Goal: Book appointment/travel/reservation

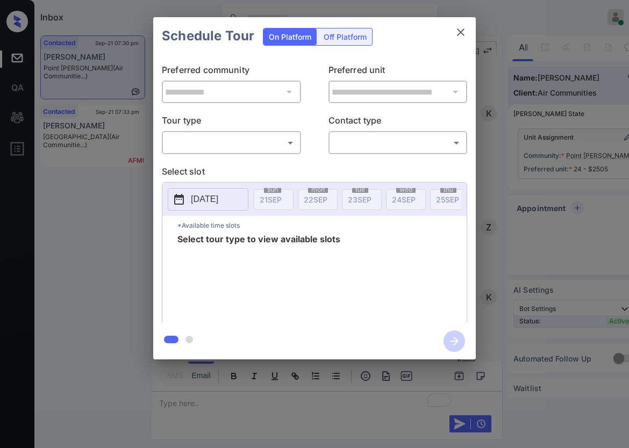
scroll to position [332, 0]
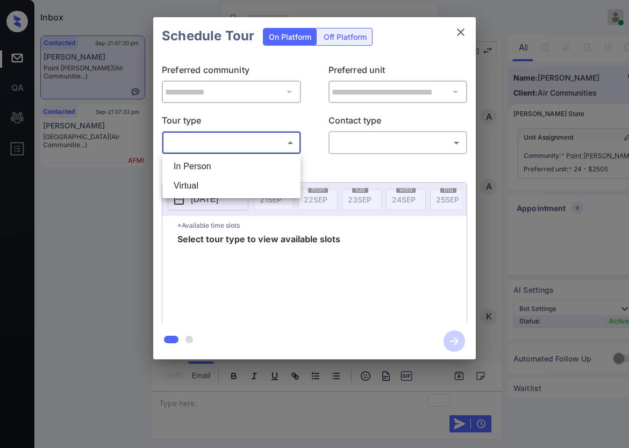
click at [277, 145] on body "Inbox Caroline Dacanay Online Set yourself offline Set yourself on break Profil…" at bounding box center [314, 224] width 629 height 448
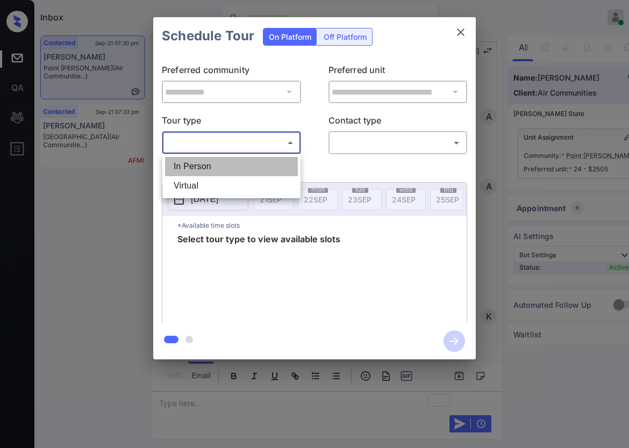
click at [272, 158] on li "In Person" at bounding box center [231, 166] width 133 height 19
type input "********"
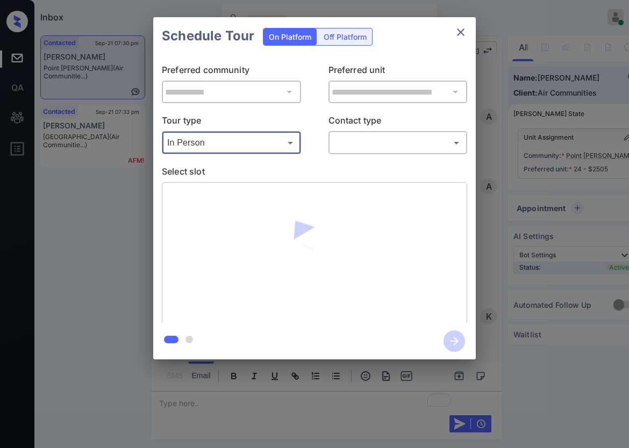
click at [361, 140] on body "Inbox Caroline Dacanay Online Set yourself offline Set yourself on break Profil…" at bounding box center [314, 224] width 629 height 448
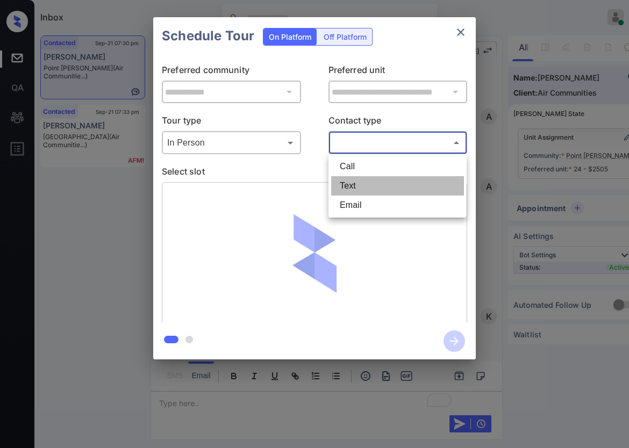
click at [356, 178] on li "Text" at bounding box center [397, 185] width 133 height 19
type input "****"
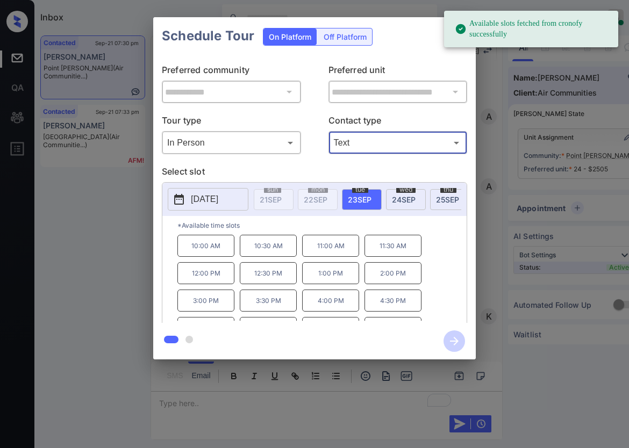
click at [401, 195] on span "24 SEP" at bounding box center [404, 199] width 24 height 9
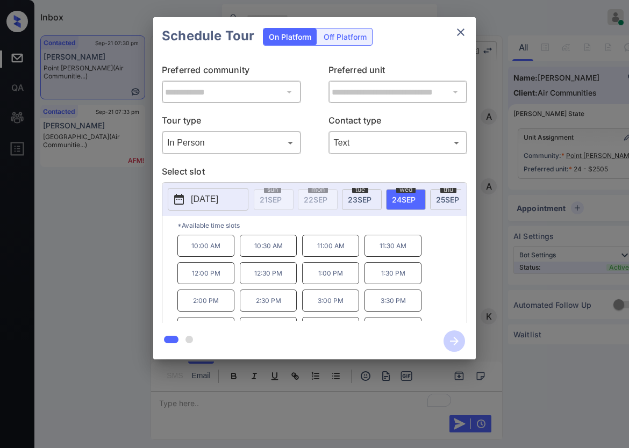
click at [336, 283] on p "1:00 PM" at bounding box center [330, 273] width 57 height 22
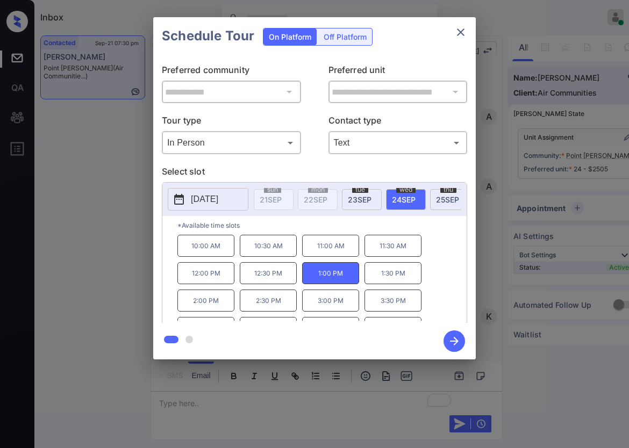
click at [456, 339] on icon "button" at bounding box center [454, 341] width 9 height 9
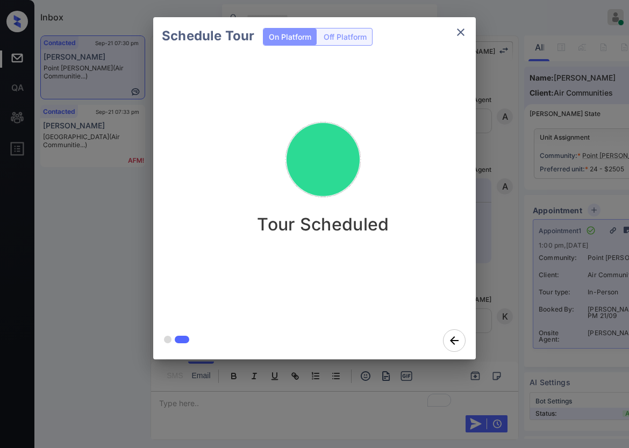
click at [520, 243] on div "Schedule Tour On Platform Off Platform Tour Scheduled" at bounding box center [314, 188] width 629 height 377
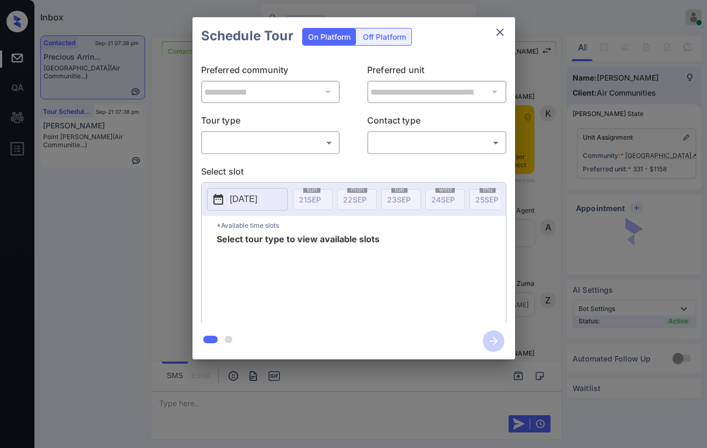
scroll to position [2409, 0]
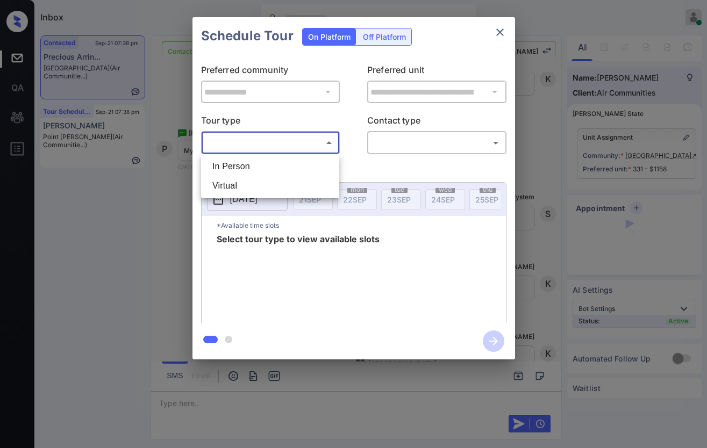
click at [268, 142] on body "Inbox [PERSON_NAME] Online Set yourself offline Set yourself on break Profile S…" at bounding box center [353, 224] width 707 height 448
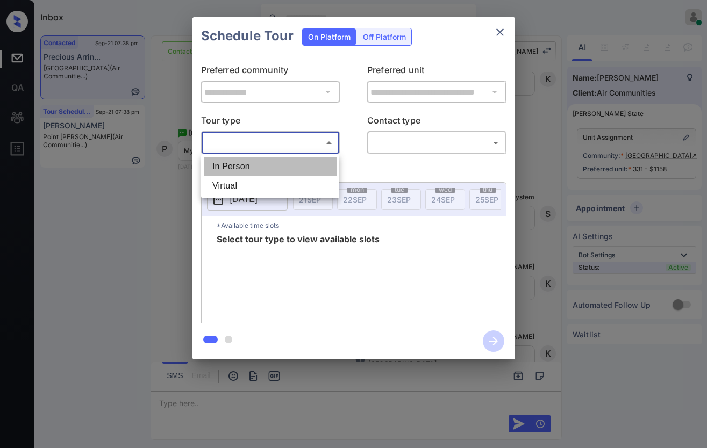
drag, startPoint x: 270, startPoint y: 158, endPoint x: 347, endPoint y: 148, distance: 77.0
click at [271, 158] on li "In Person" at bounding box center [270, 166] width 133 height 19
type input "********"
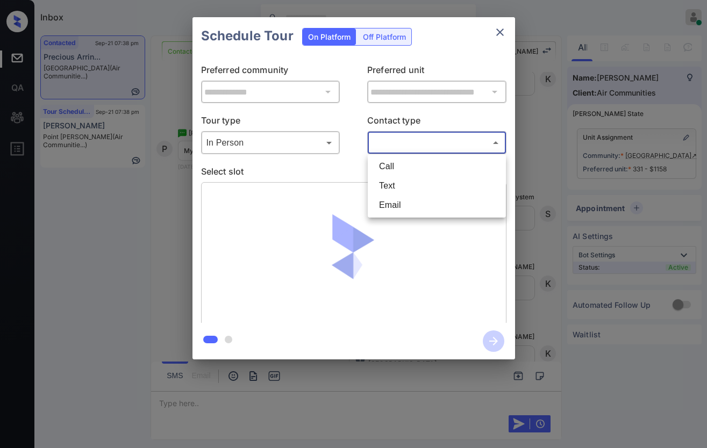
click at [431, 140] on body "Inbox Caroline Dacanay Online Set yourself offline Set yourself on break Profil…" at bounding box center [353, 224] width 707 height 448
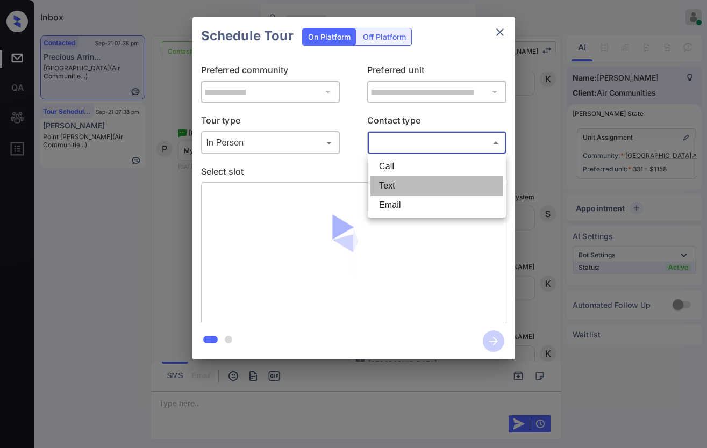
drag, startPoint x: 412, startPoint y: 189, endPoint x: 31, endPoint y: 220, distance: 383.0
click at [412, 189] on li "Text" at bounding box center [436, 185] width 133 height 19
type input "****"
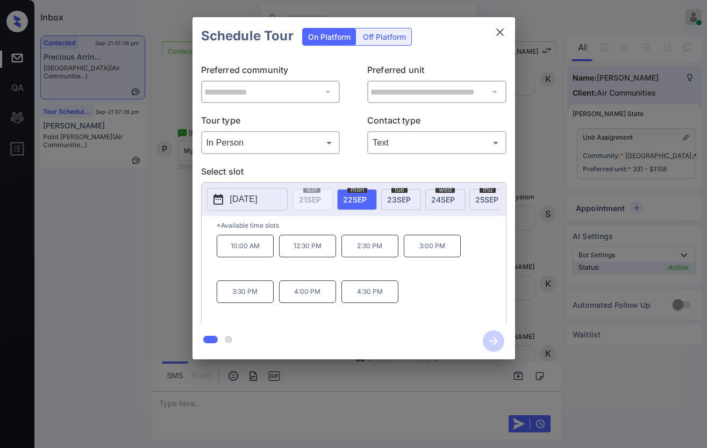
click at [638, 129] on div "**********" at bounding box center [353, 188] width 707 height 377
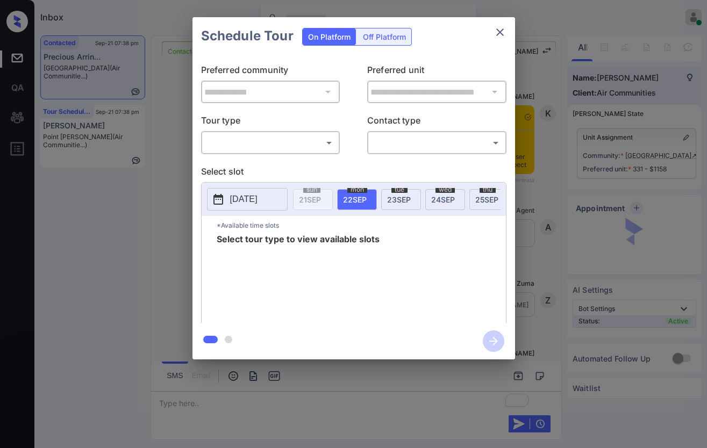
click at [299, 147] on body "Inbox Caroline Dacanay Online Set yourself offline Set yourself on break Profil…" at bounding box center [353, 224] width 707 height 448
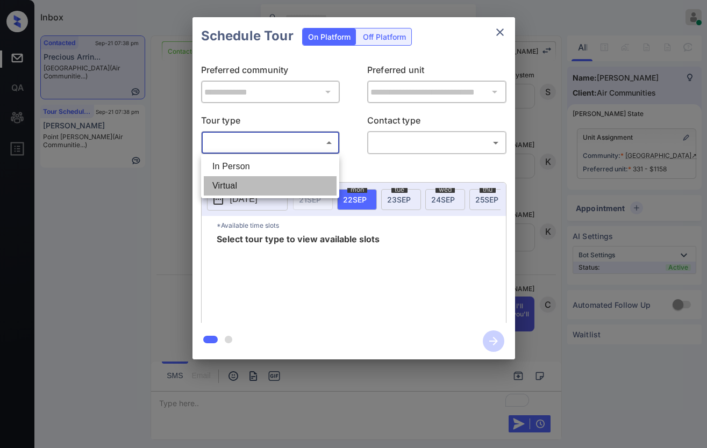
click at [293, 181] on li "Virtual" at bounding box center [270, 185] width 133 height 19
type input "*******"
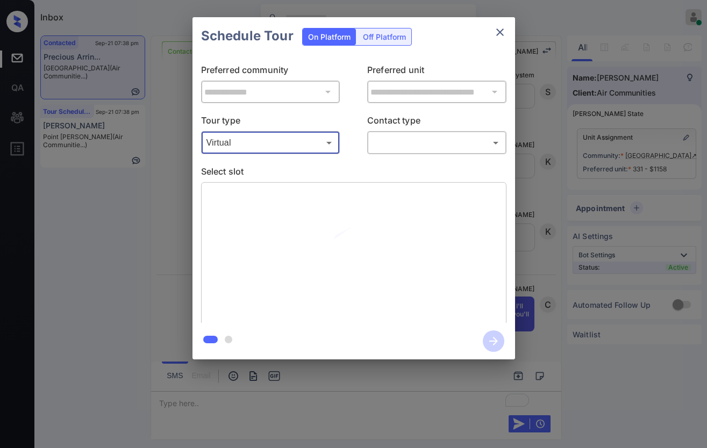
click at [423, 139] on body "Inbox [PERSON_NAME] Online Set yourself offline Set yourself on break Profile S…" at bounding box center [353, 224] width 707 height 448
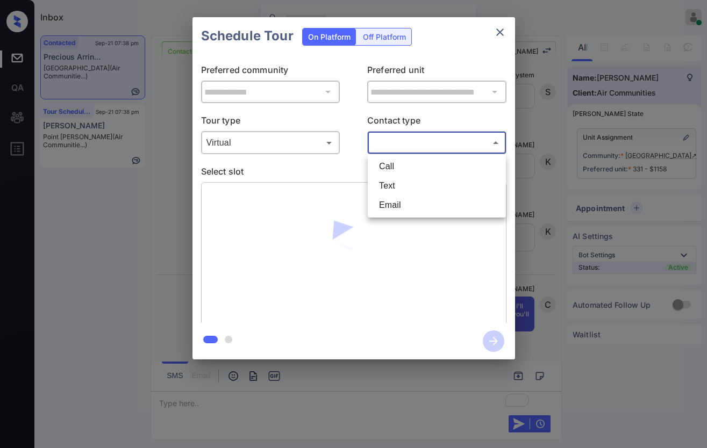
click at [417, 179] on ul "Call Text Email" at bounding box center [437, 185] width 138 height 63
click at [417, 179] on li "Text" at bounding box center [436, 185] width 133 height 19
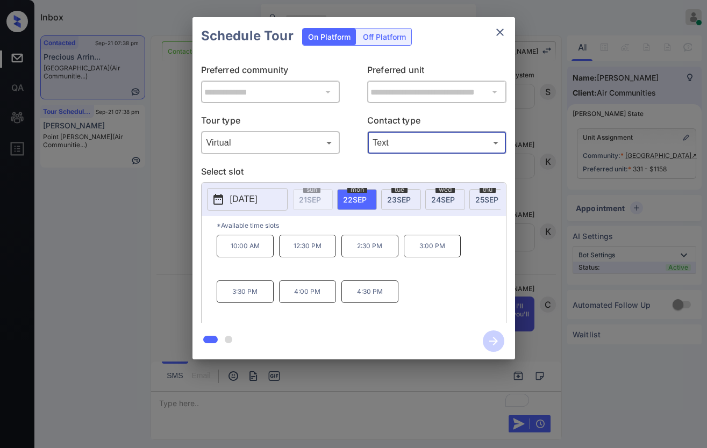
type input "****"
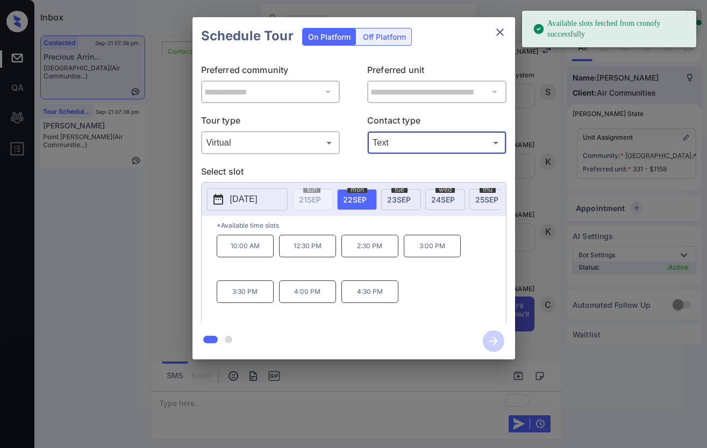
click at [274, 254] on div "10:00 AM 12:30 PM 2:30 PM 3:00 PM 3:30 PM 4:00 PM 4:30 PM" at bounding box center [361, 278] width 289 height 86
click at [300, 256] on p "12:30 PM" at bounding box center [307, 246] width 57 height 23
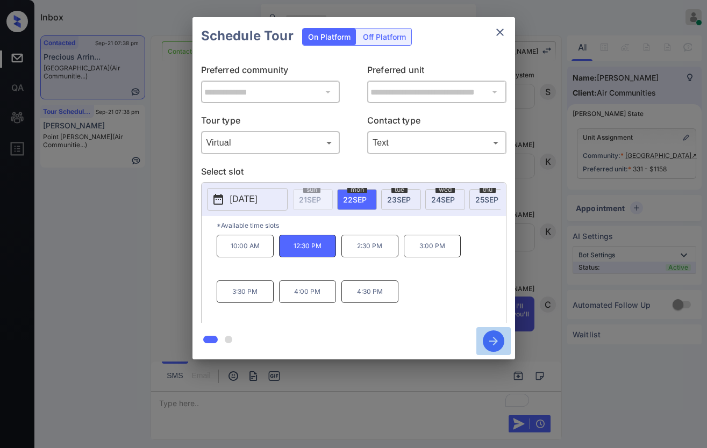
click at [490, 345] on icon "button" at bounding box center [494, 342] width 22 height 22
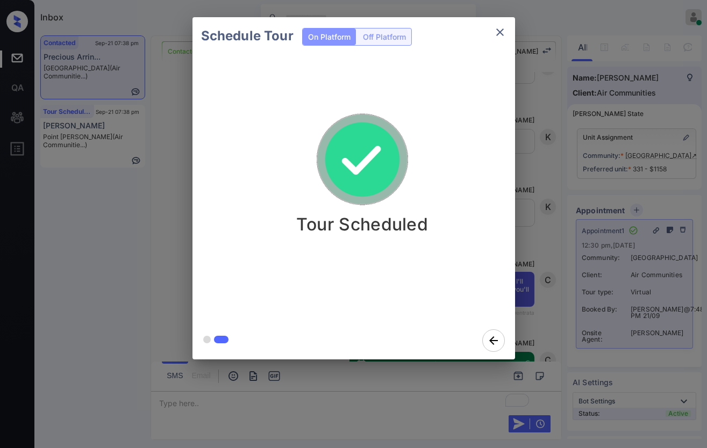
click at [553, 260] on div "Schedule Tour On Platform Off Platform Tour Scheduled" at bounding box center [353, 188] width 707 height 377
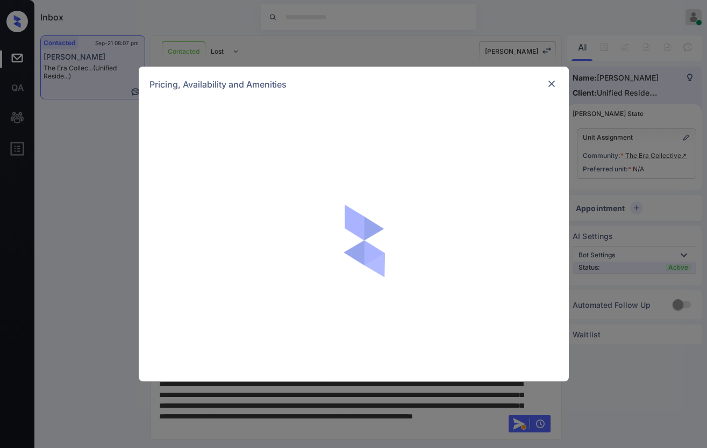
scroll to position [625, 0]
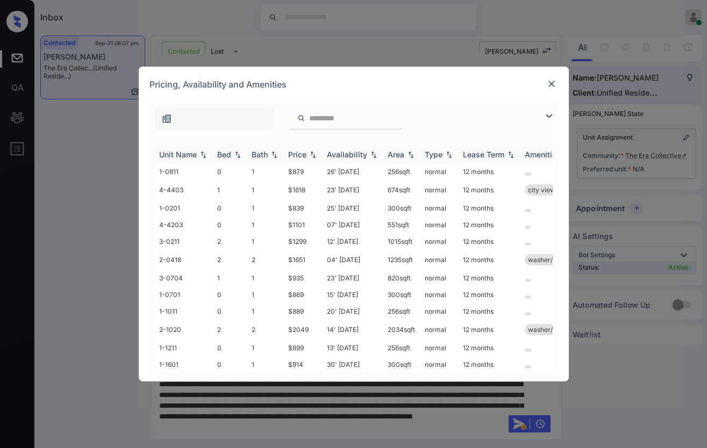
click at [312, 153] on img at bounding box center [313, 155] width 11 height 8
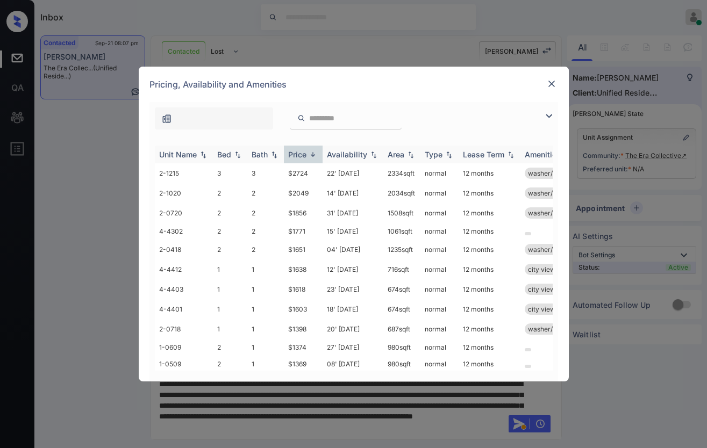
click at [312, 155] on img at bounding box center [313, 155] width 11 height 8
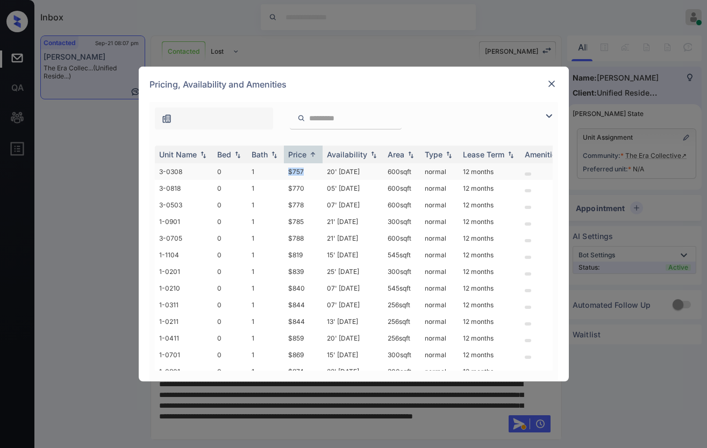
drag, startPoint x: 288, startPoint y: 170, endPoint x: 312, endPoint y: 172, distance: 24.3
click at [312, 172] on td "$757" at bounding box center [303, 171] width 39 height 17
copy td "$757"
click at [318, 173] on td "$757" at bounding box center [303, 171] width 39 height 17
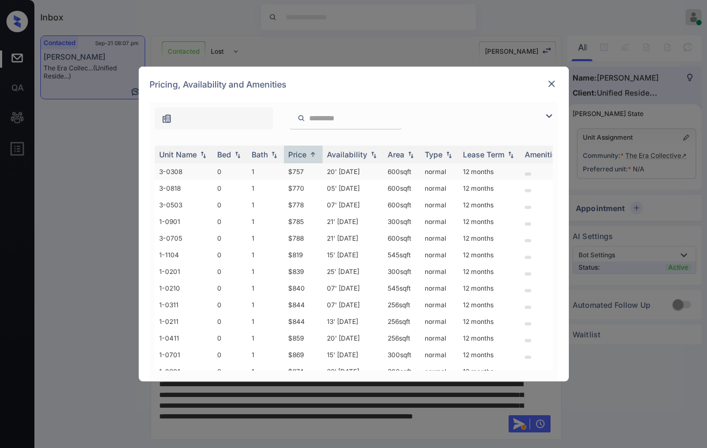
click at [318, 173] on td "$757" at bounding box center [303, 171] width 39 height 17
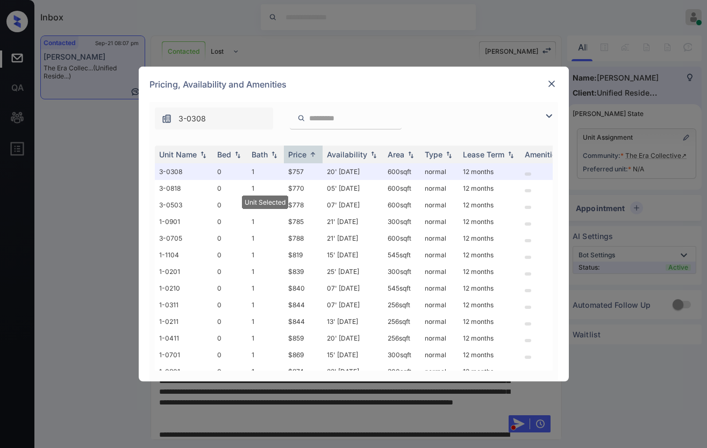
click at [552, 82] on img at bounding box center [551, 83] width 11 height 11
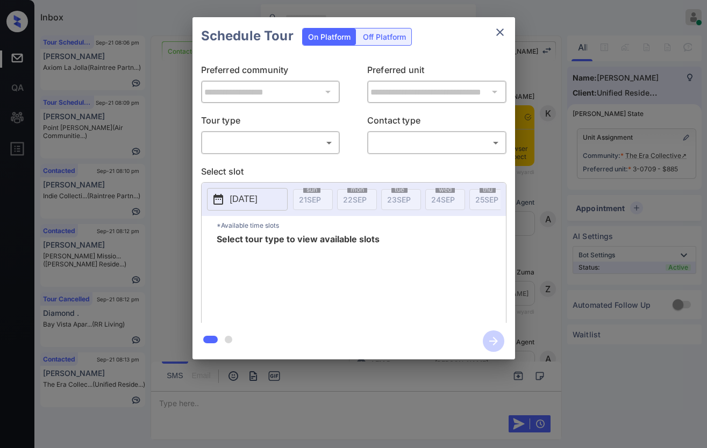
scroll to position [1934, 0]
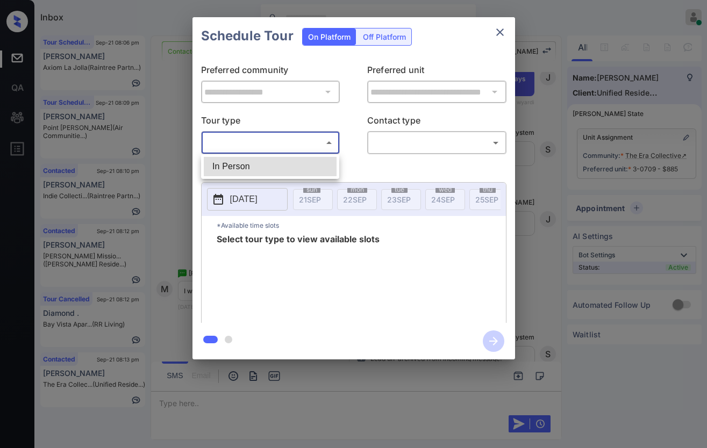
click at [289, 146] on body "Inbox Caroline Dacanay Online Set yourself offline Set yourself on break Profil…" at bounding box center [353, 224] width 707 height 448
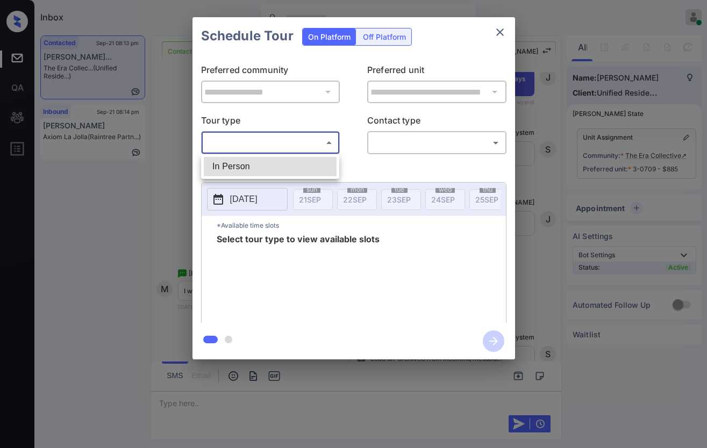
click at [292, 165] on li "In Person" at bounding box center [270, 166] width 133 height 19
type input "********"
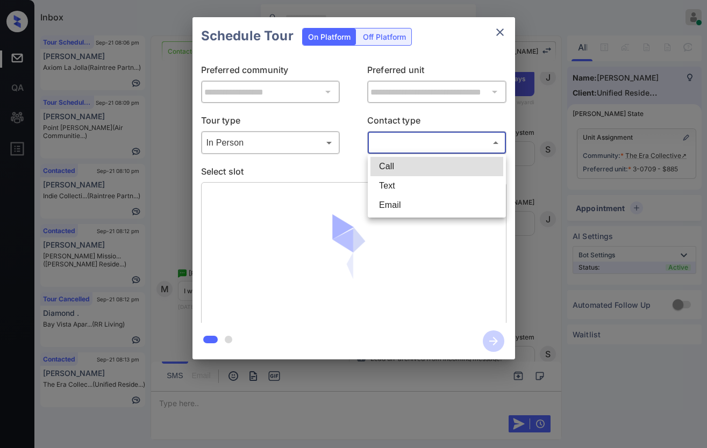
click at [404, 148] on body "Inbox Caroline Dacanay Online Set yourself offline Set yourself on break Profil…" at bounding box center [353, 224] width 707 height 448
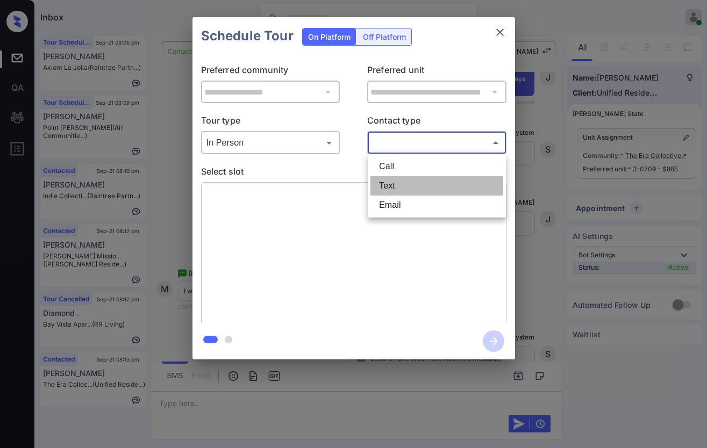
click at [402, 177] on li "Text" at bounding box center [436, 185] width 133 height 19
type input "****"
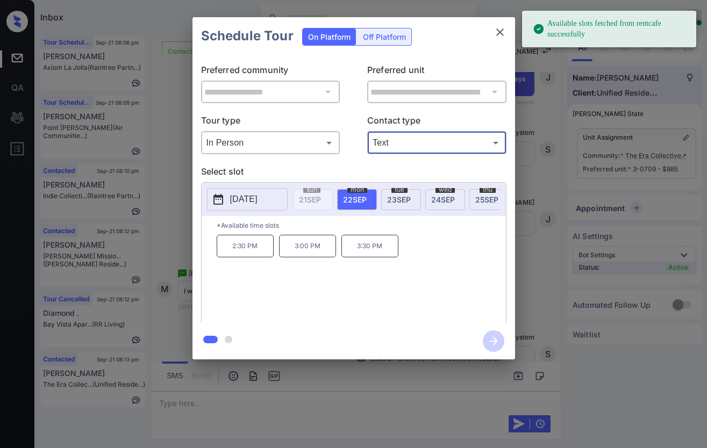
click at [406, 202] on span "23 SEP" at bounding box center [399, 199] width 24 height 9
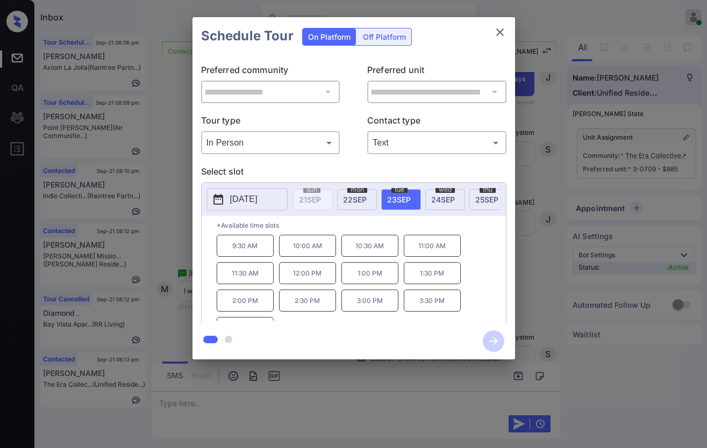
click at [363, 195] on span "22 SEP" at bounding box center [355, 199] width 24 height 9
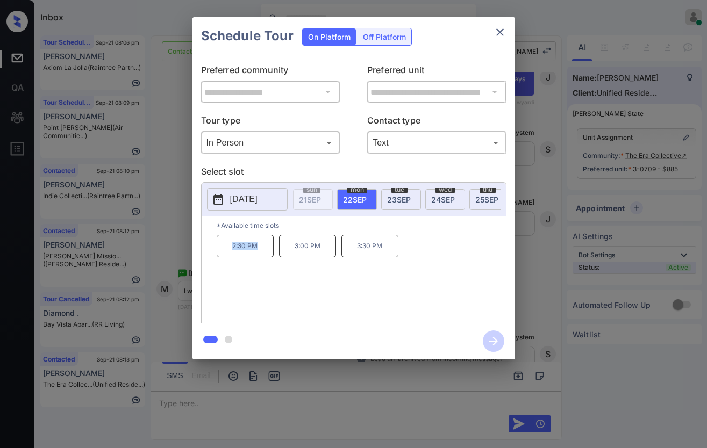
drag, startPoint x: 272, startPoint y: 254, endPoint x: 232, endPoint y: 251, distance: 39.9
click at [232, 251] on p "2:30 PM" at bounding box center [245, 246] width 57 height 23
copy p "2:30 PM"
click at [398, 383] on div at bounding box center [353, 224] width 707 height 448
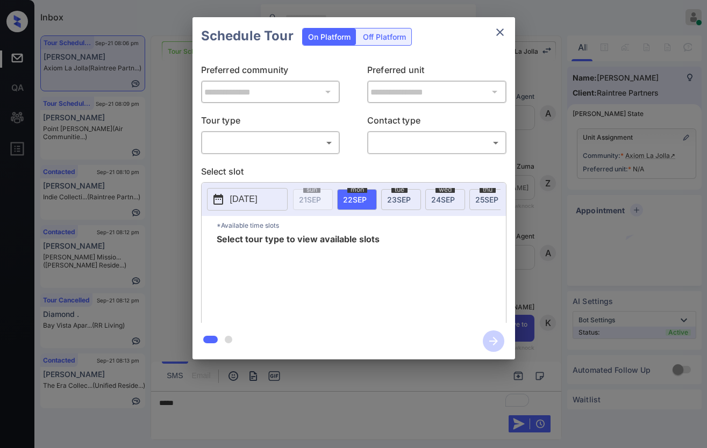
click at [299, 147] on body "Inbox [PERSON_NAME] Online Set yourself offline Set yourself on break Profile S…" at bounding box center [353, 224] width 707 height 448
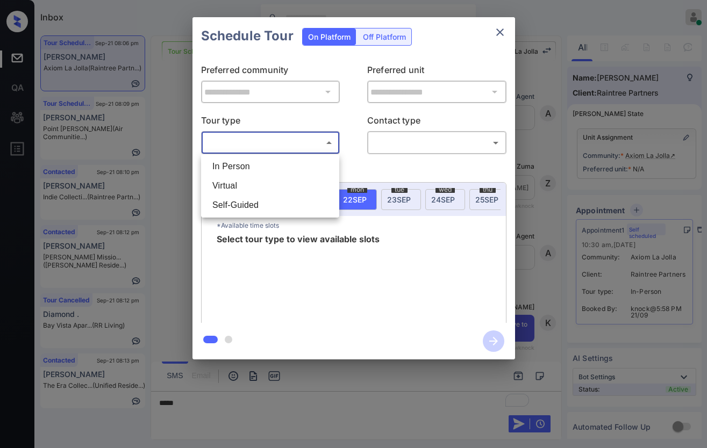
scroll to position [626, 0]
click at [291, 164] on li "In Person" at bounding box center [270, 166] width 133 height 19
type input "********"
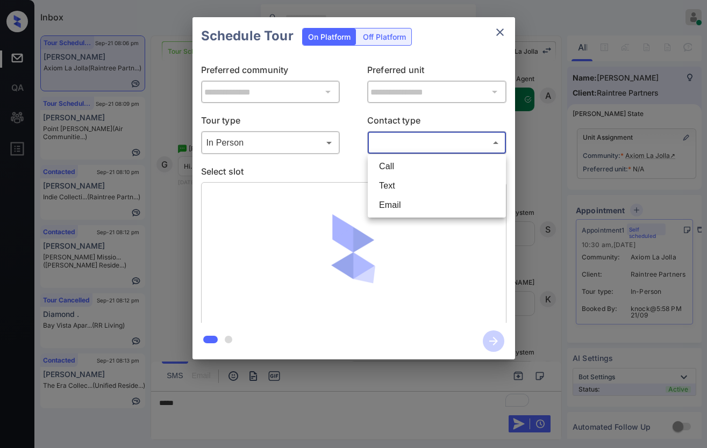
click at [402, 137] on body "Inbox [PERSON_NAME] Online Set yourself offline Set yourself on break Profile S…" at bounding box center [353, 224] width 707 height 448
click at [395, 181] on li "Text" at bounding box center [436, 185] width 133 height 19
type input "****"
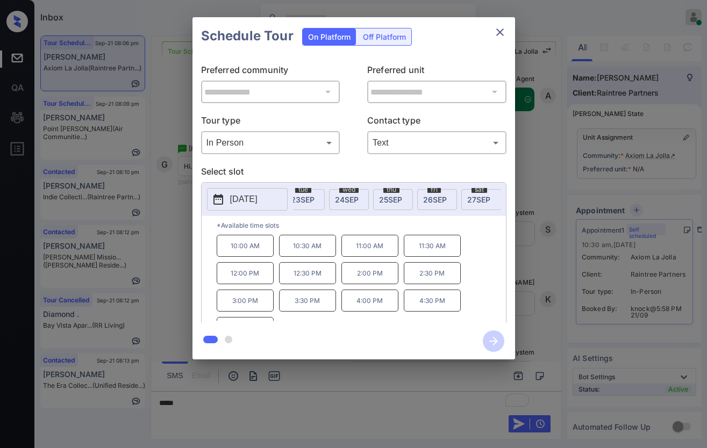
scroll to position [0, 107]
click at [479, 201] on div "sat 27 SEP" at bounding box center [471, 199] width 40 height 21
click at [316, 404] on div at bounding box center [353, 224] width 707 height 448
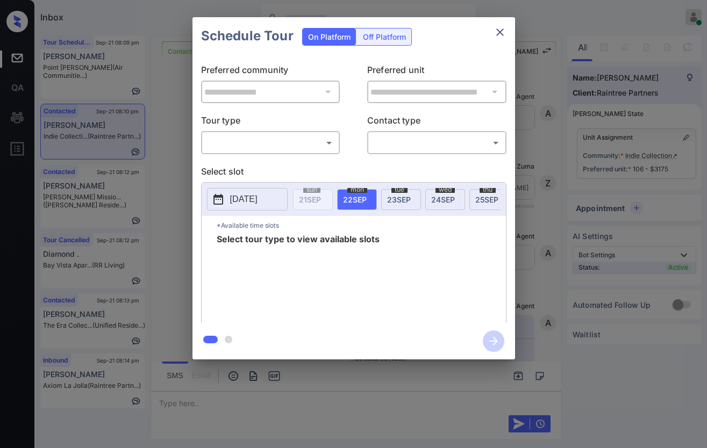
scroll to position [1489, 0]
click at [285, 145] on body "Inbox Caroline Dacanay Online Set yourself offline Set yourself on break Profil…" at bounding box center [353, 224] width 707 height 448
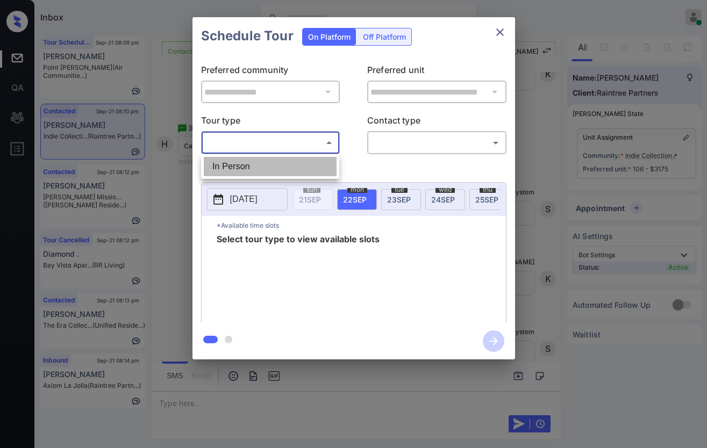
click at [288, 164] on li "In Person" at bounding box center [270, 166] width 133 height 19
type input "********"
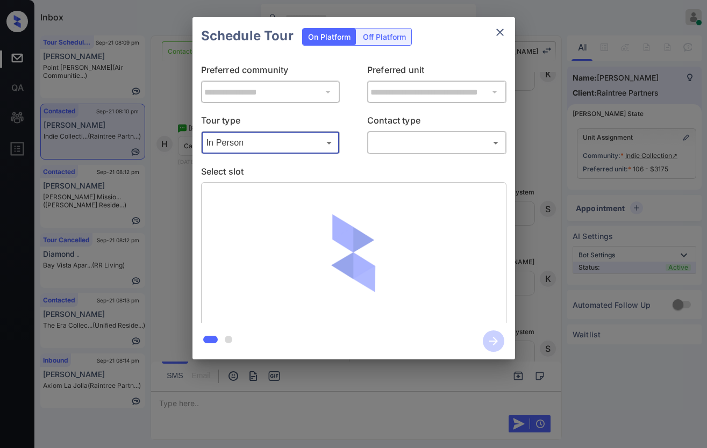
click at [398, 140] on body "Inbox Caroline Dacanay Online Set yourself offline Set yourself on break Profil…" at bounding box center [353, 224] width 707 height 448
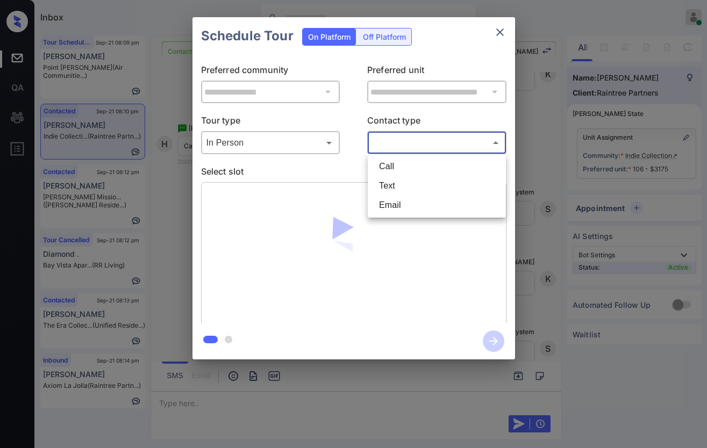
click at [399, 184] on li "Text" at bounding box center [436, 185] width 133 height 19
type input "****"
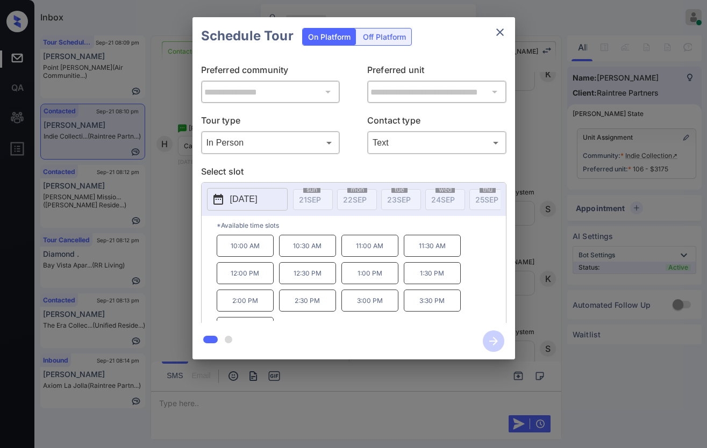
click at [275, 198] on button "2025-09-26" at bounding box center [247, 199] width 81 height 23
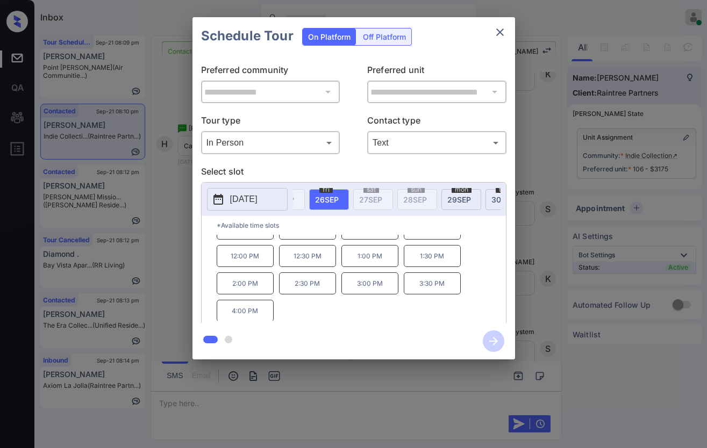
click at [538, 207] on div "**********" at bounding box center [353, 188] width 707 height 377
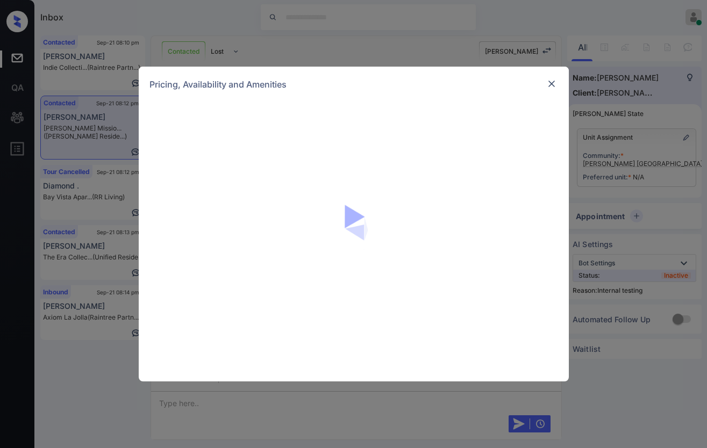
scroll to position [986, 0]
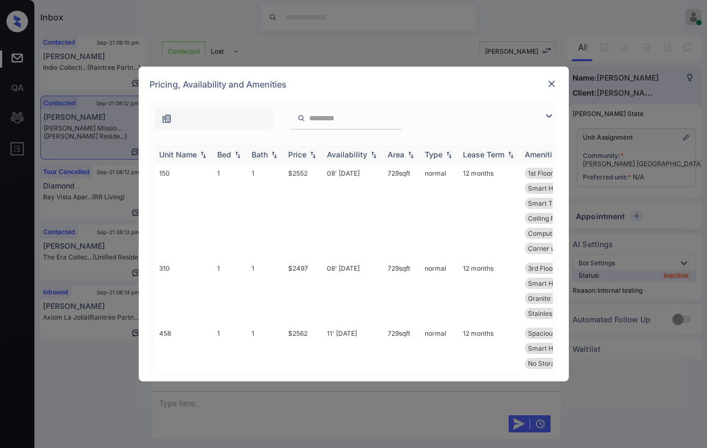
click at [310, 154] on img at bounding box center [313, 155] width 11 height 8
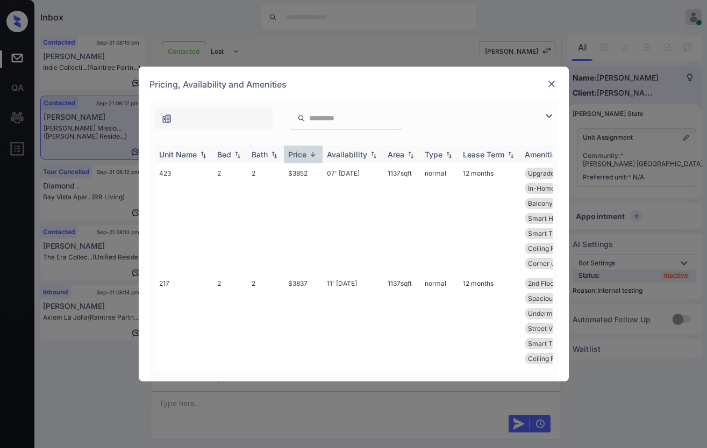
click at [310, 154] on img at bounding box center [313, 155] width 11 height 8
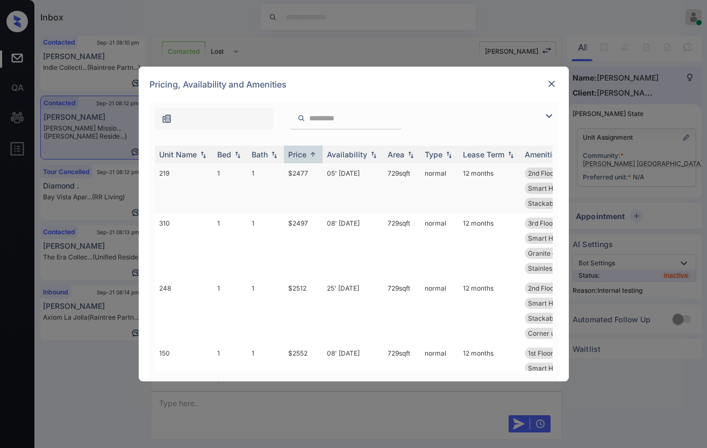
click at [308, 176] on td "$2477" at bounding box center [303, 188] width 39 height 50
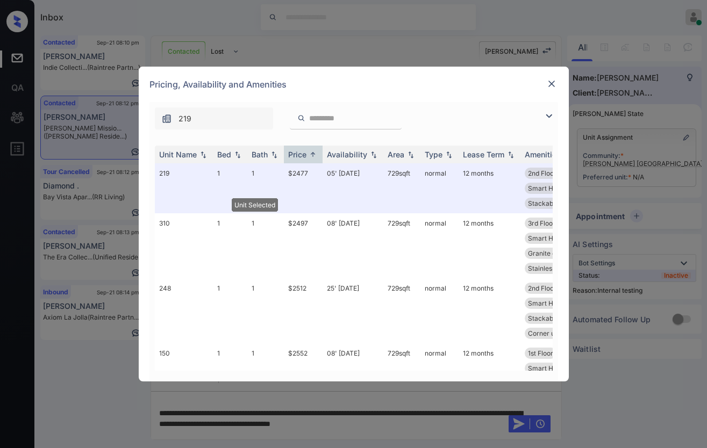
click at [554, 84] on img at bounding box center [551, 83] width 11 height 11
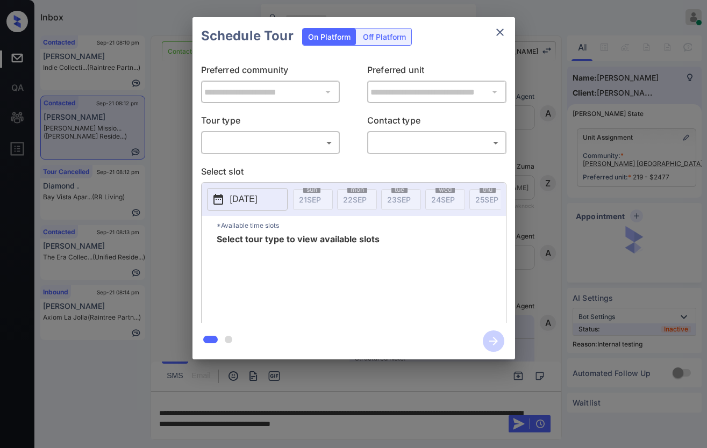
scroll to position [784, 0]
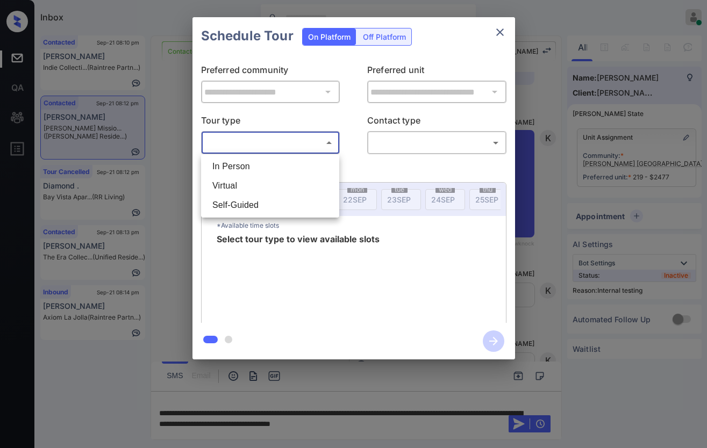
click at [319, 144] on body "Inbox Caroline Dacanay Online Set yourself offline Set yourself on break Profil…" at bounding box center [353, 224] width 707 height 448
click at [312, 165] on li "In Person" at bounding box center [270, 166] width 133 height 19
type input "********"
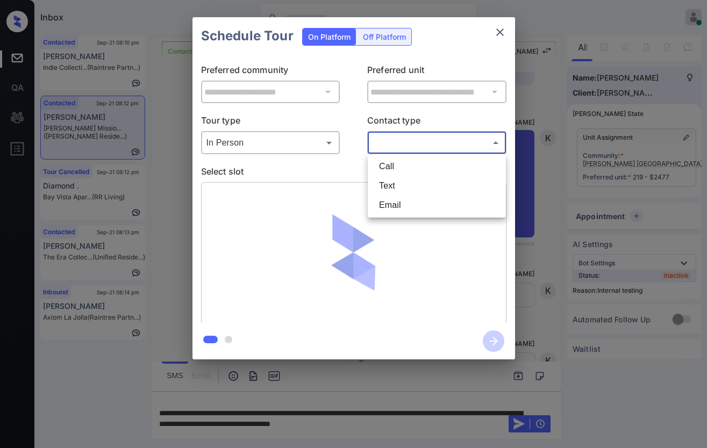
click at [396, 139] on body "Inbox Caroline Dacanay Online Set yourself offline Set yourself on break Profil…" at bounding box center [353, 224] width 707 height 448
click at [392, 183] on li "Text" at bounding box center [436, 185] width 133 height 19
type input "****"
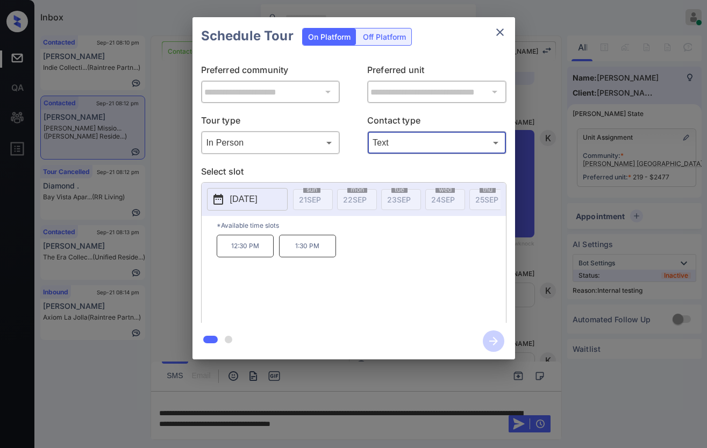
click at [499, 31] on icon "close" at bounding box center [500, 32] width 13 height 13
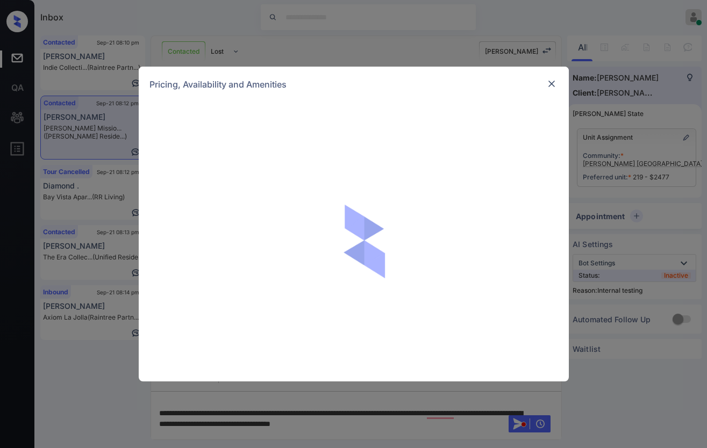
scroll to position [784, 0]
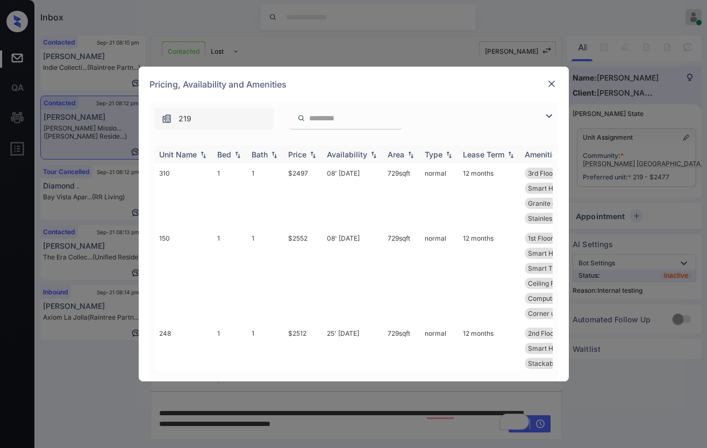
click at [315, 160] on th "Price" at bounding box center [303, 155] width 39 height 18
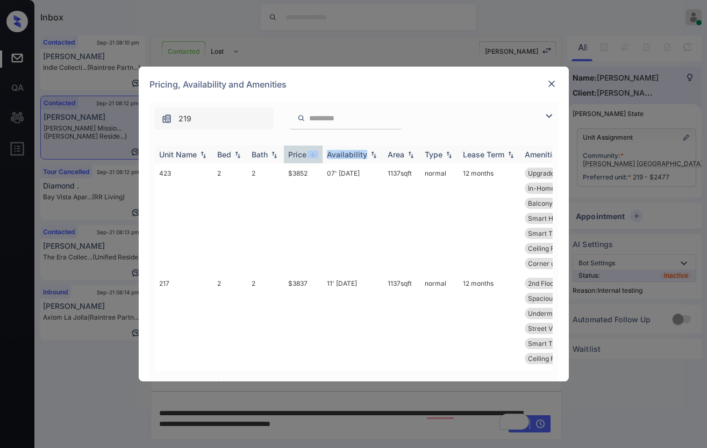
click at [315, 160] on th "Price" at bounding box center [303, 155] width 39 height 18
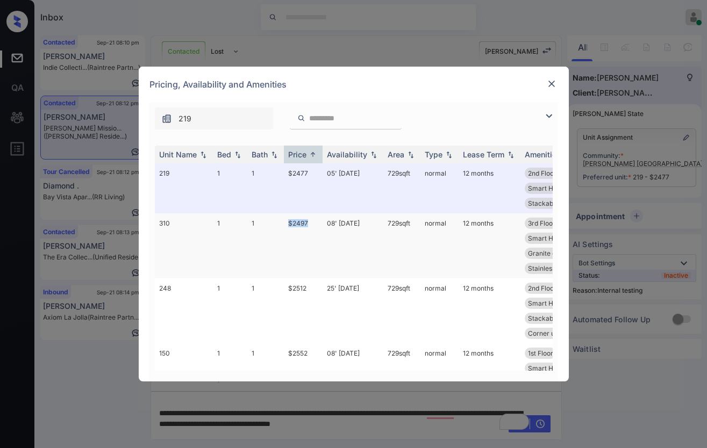
drag, startPoint x: 315, startPoint y: 223, endPoint x: 286, endPoint y: 222, distance: 28.5
click at [286, 222] on td "$2497" at bounding box center [303, 245] width 39 height 65
copy td "$2497"
click at [306, 222] on td "$2497" at bounding box center [303, 245] width 39 height 65
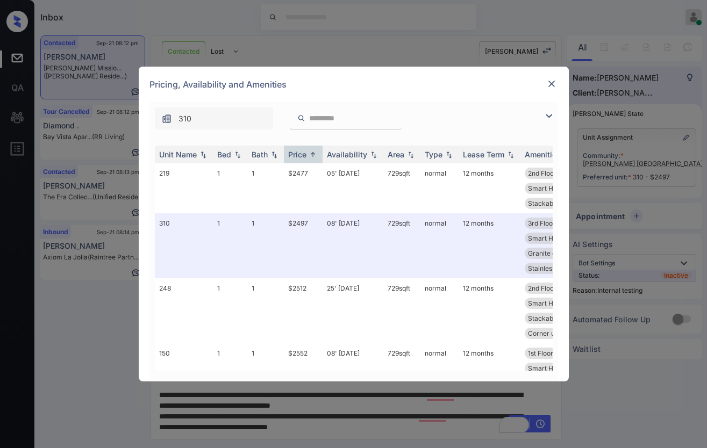
click at [554, 78] on img at bounding box center [551, 83] width 11 height 11
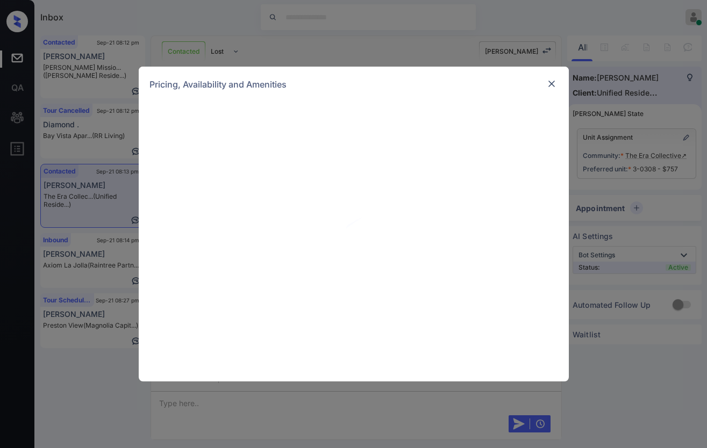
scroll to position [1229, 0]
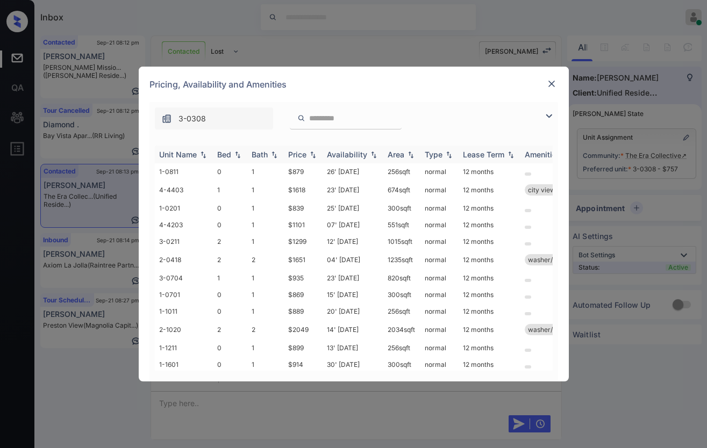
click at [311, 154] on img at bounding box center [313, 155] width 11 height 8
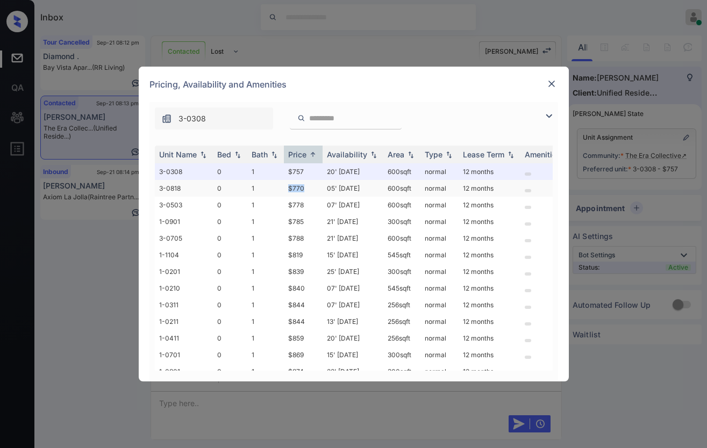
drag, startPoint x: 317, startPoint y: 193, endPoint x: 285, endPoint y: 192, distance: 31.2
click at [285, 192] on td "$770" at bounding box center [303, 188] width 39 height 17
copy td "$770"
click at [304, 190] on td "$770" at bounding box center [303, 188] width 39 height 17
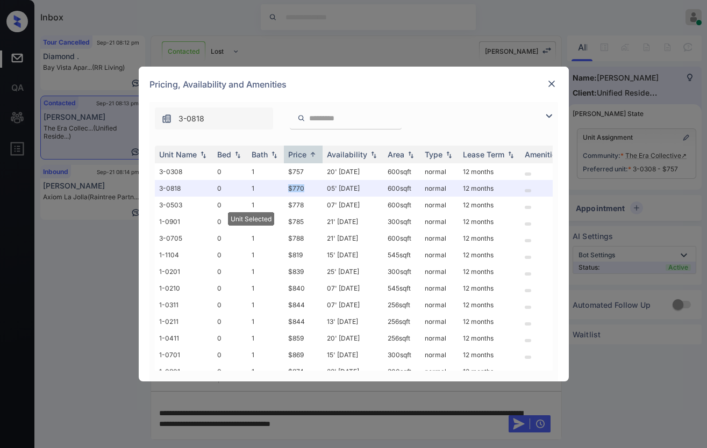
click at [548, 82] on img at bounding box center [551, 83] width 11 height 11
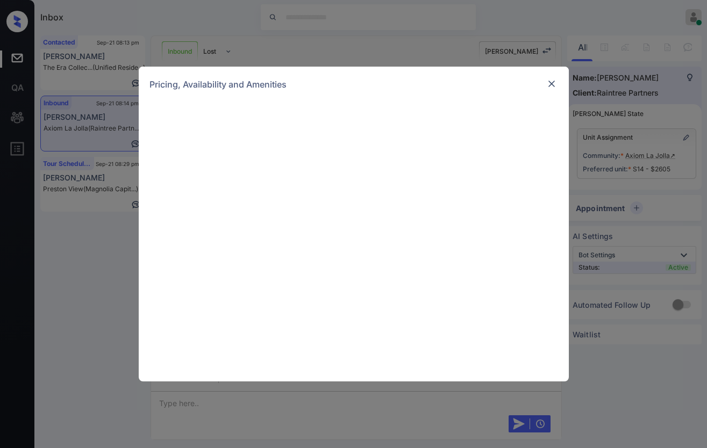
scroll to position [502, 0]
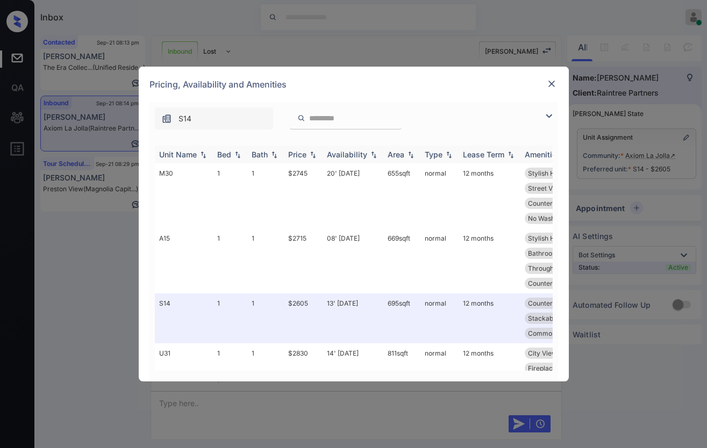
click at [316, 156] on img at bounding box center [313, 155] width 11 height 8
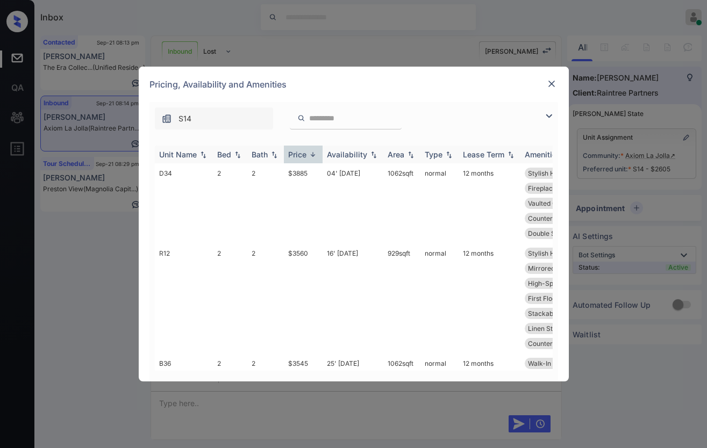
click at [316, 156] on img at bounding box center [313, 155] width 11 height 8
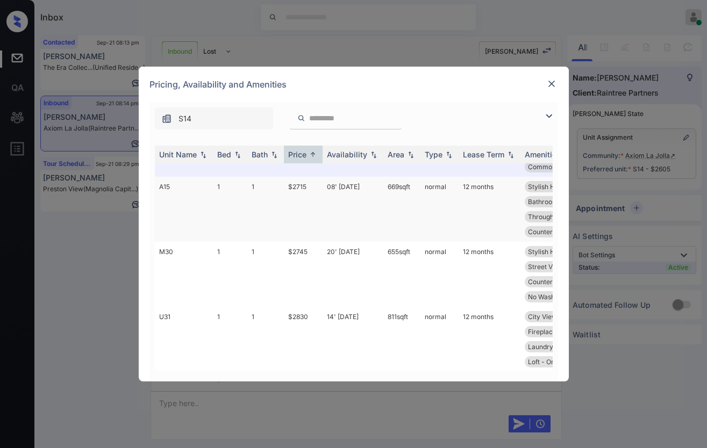
scroll to position [134, 0]
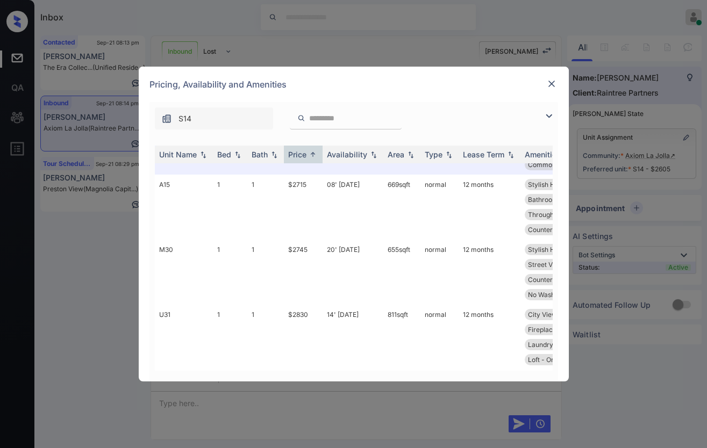
click at [552, 78] on img at bounding box center [551, 83] width 11 height 11
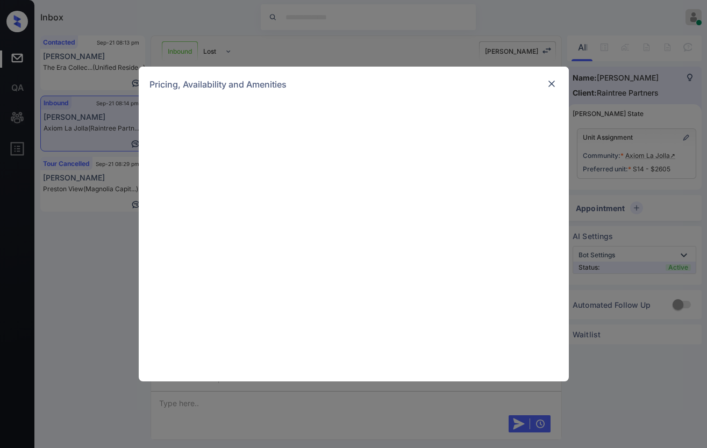
scroll to position [502, 0]
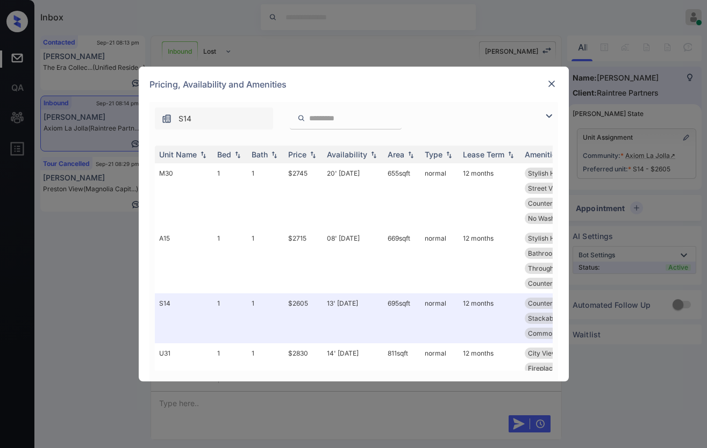
click at [331, 119] on input "search" at bounding box center [352, 118] width 88 height 9
paste input "***"
type input "***"
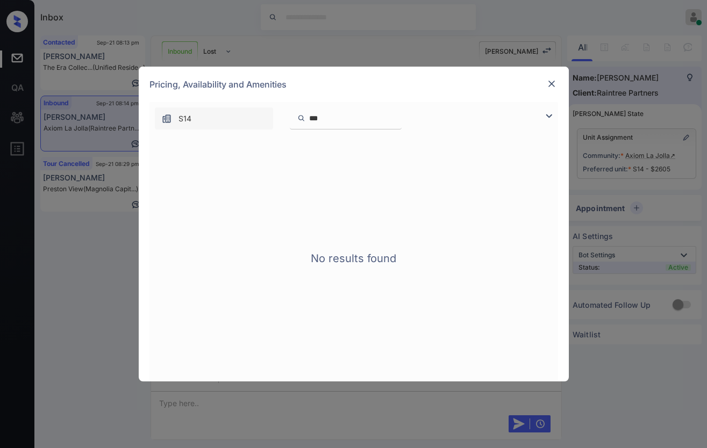
click at [396, 116] on input "***" at bounding box center [352, 118] width 88 height 9
click at [396, 118] on input "***" at bounding box center [352, 118] width 88 height 9
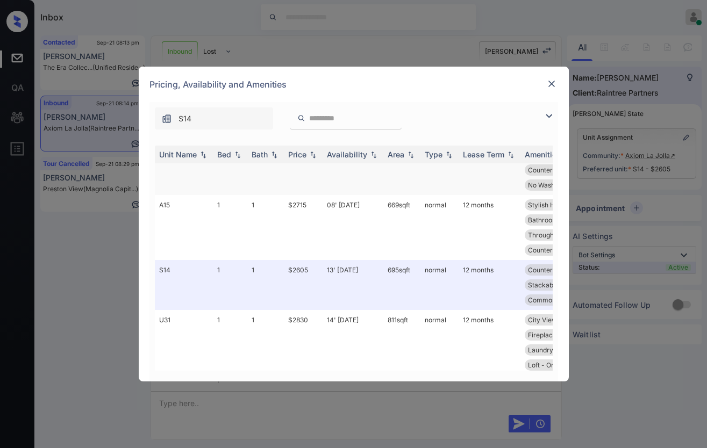
scroll to position [0, 0]
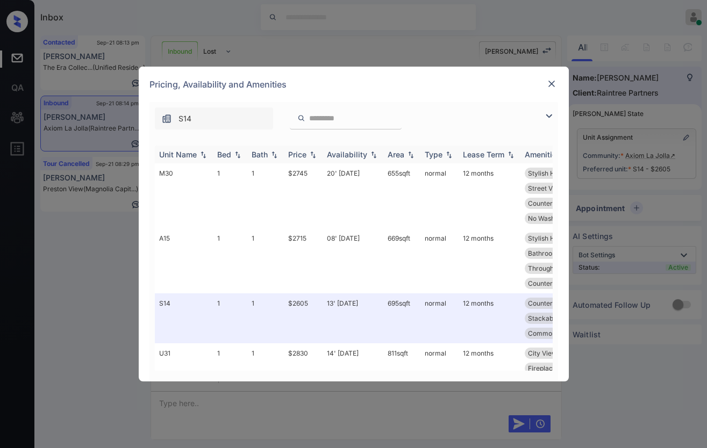
click at [315, 154] on img at bounding box center [313, 155] width 11 height 8
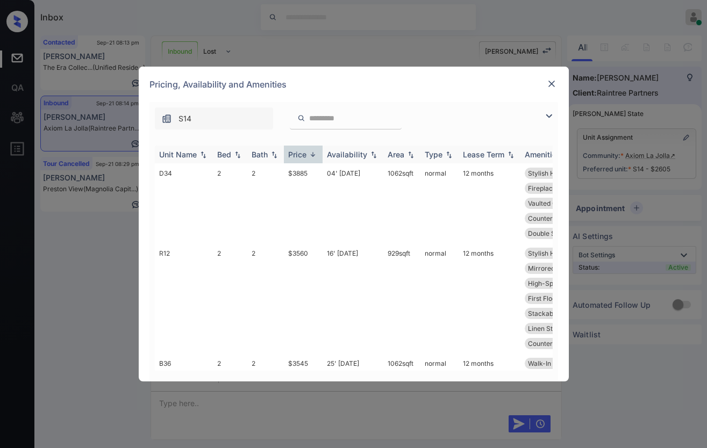
click at [315, 154] on img at bounding box center [313, 155] width 11 height 8
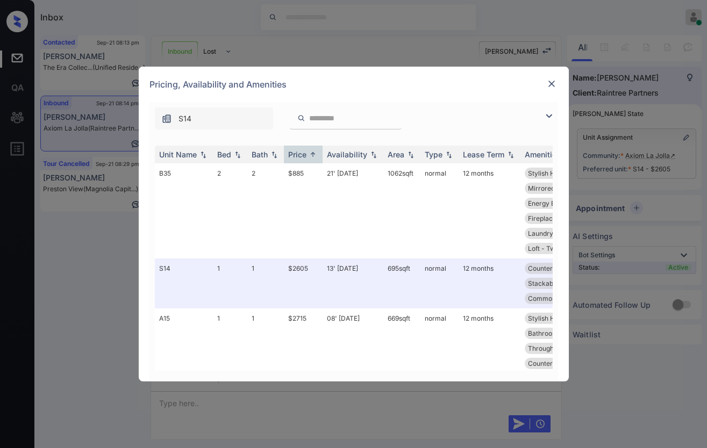
click at [548, 77] on div at bounding box center [551, 83] width 13 height 13
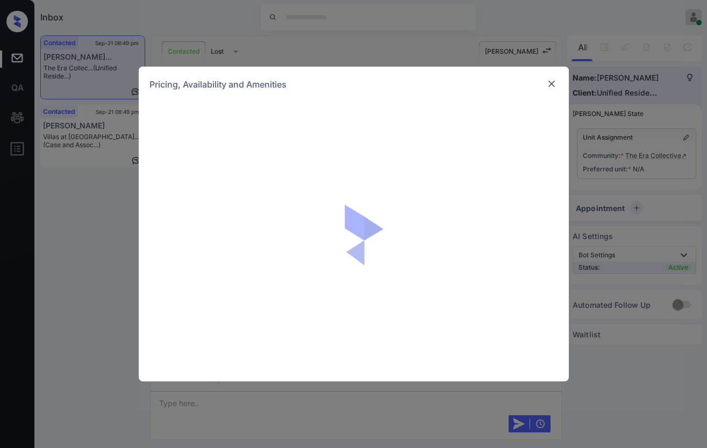
scroll to position [665, 0]
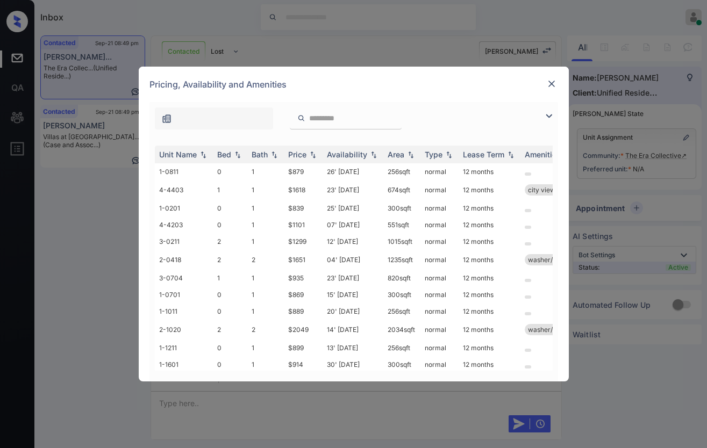
click at [546, 82] on img at bounding box center [551, 83] width 11 height 11
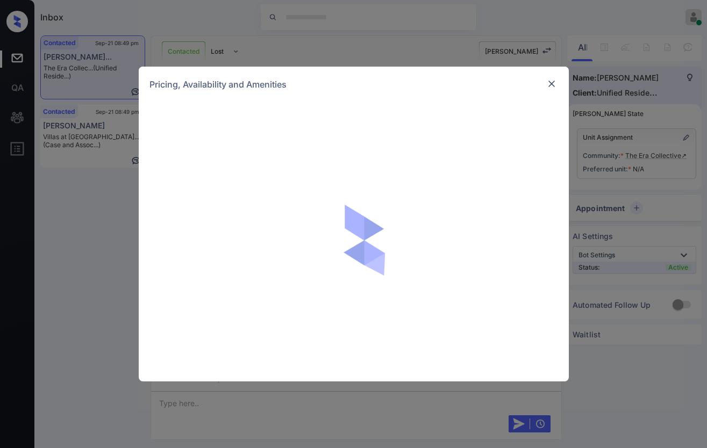
scroll to position [665, 0]
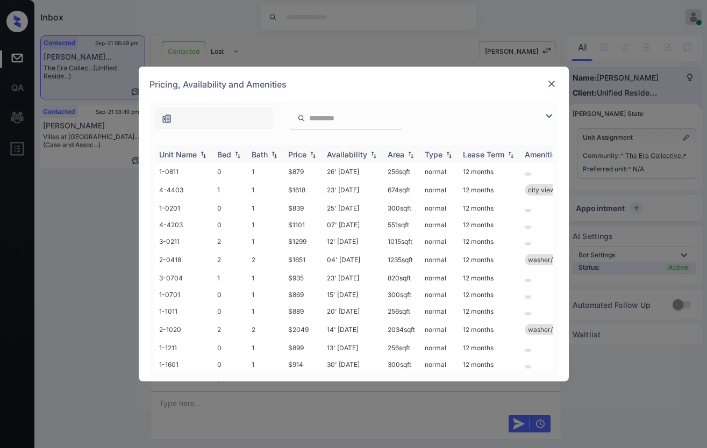
click at [310, 157] on img at bounding box center [313, 155] width 11 height 8
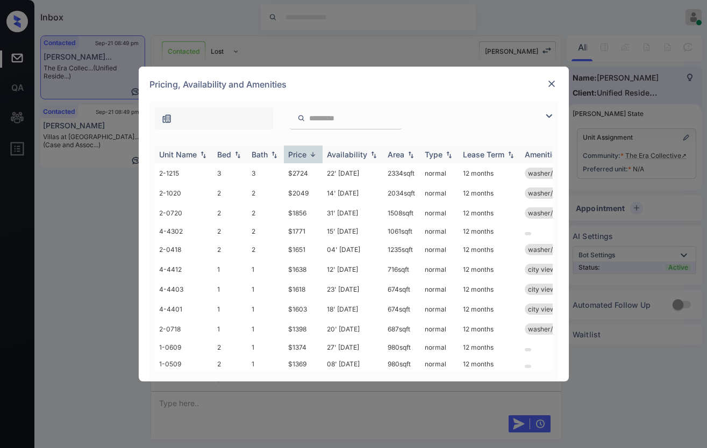
click at [310, 157] on img at bounding box center [313, 155] width 11 height 8
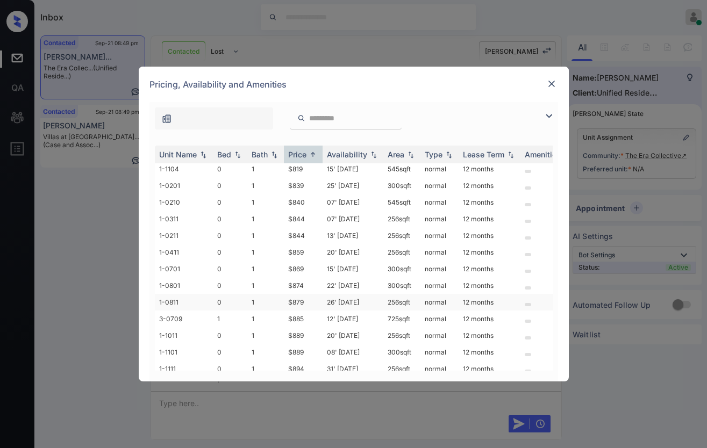
scroll to position [134, 0]
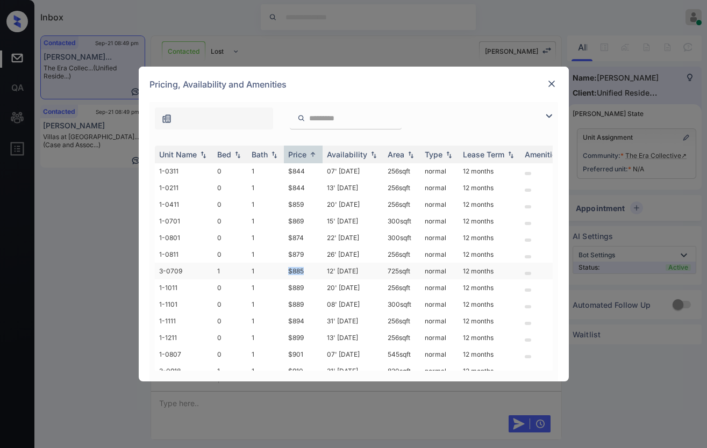
drag, startPoint x: 310, startPoint y: 265, endPoint x: 288, endPoint y: 265, distance: 22.0
click at [288, 265] on td "$885" at bounding box center [303, 271] width 39 height 17
click at [551, 84] on img at bounding box center [551, 83] width 11 height 11
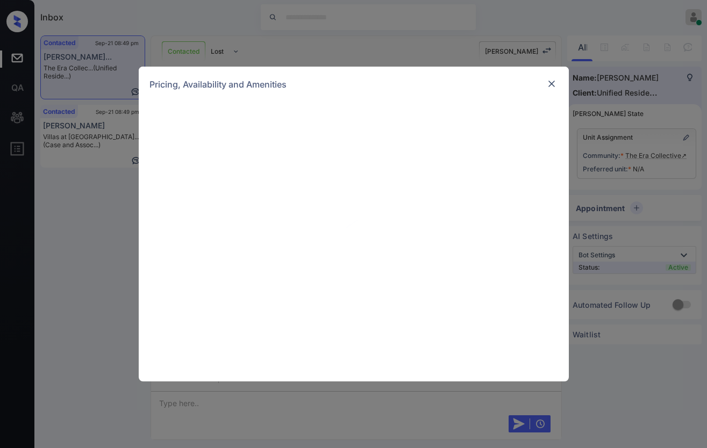
scroll to position [665, 0]
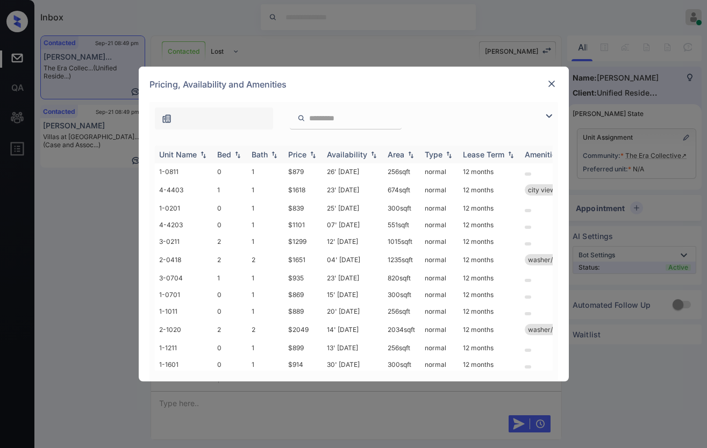
click at [316, 152] on img at bounding box center [313, 155] width 11 height 8
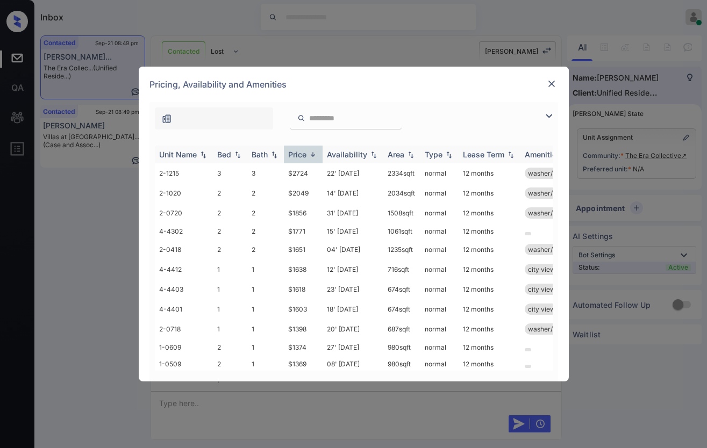
click at [316, 152] on img at bounding box center [313, 155] width 11 height 8
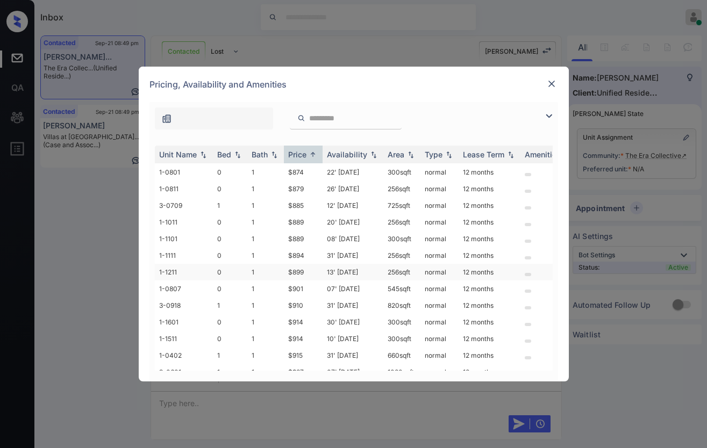
scroll to position [202, 0]
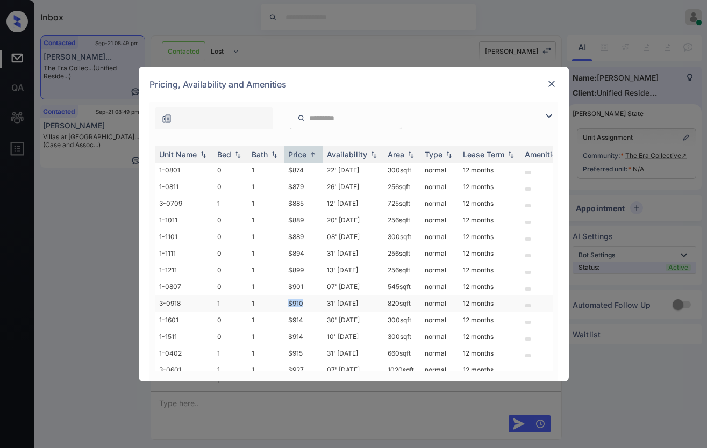
drag, startPoint x: 309, startPoint y: 299, endPoint x: 283, endPoint y: 297, distance: 25.9
click at [283, 297] on tr "3-0918 1 1 $910 31' [DATE] 820 sqft normal 12 months" at bounding box center [436, 303] width 562 height 17
copy tr "$910"
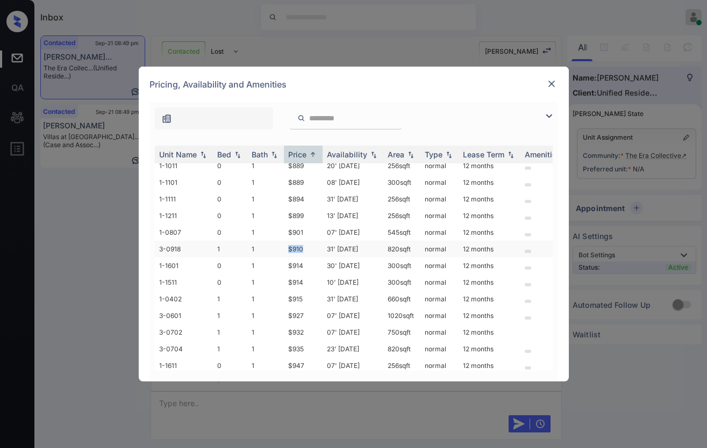
scroll to position [268, 0]
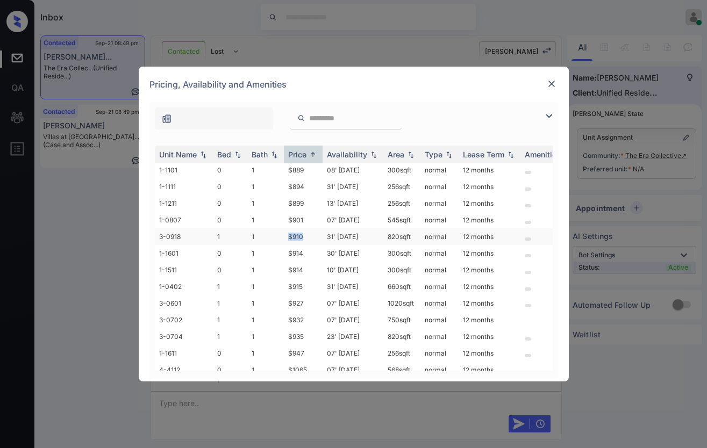
click at [301, 232] on td "$910" at bounding box center [303, 236] width 39 height 17
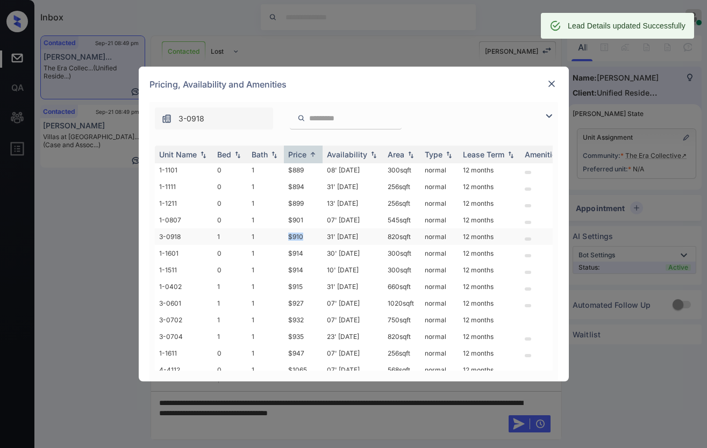
drag, startPoint x: 287, startPoint y: 232, endPoint x: 306, endPoint y: 232, distance: 19.4
click at [306, 232] on td "$910" at bounding box center [303, 236] width 39 height 17
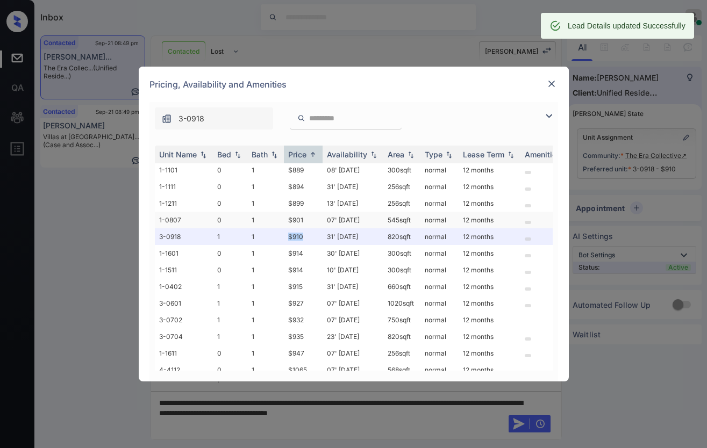
copy td "$910"
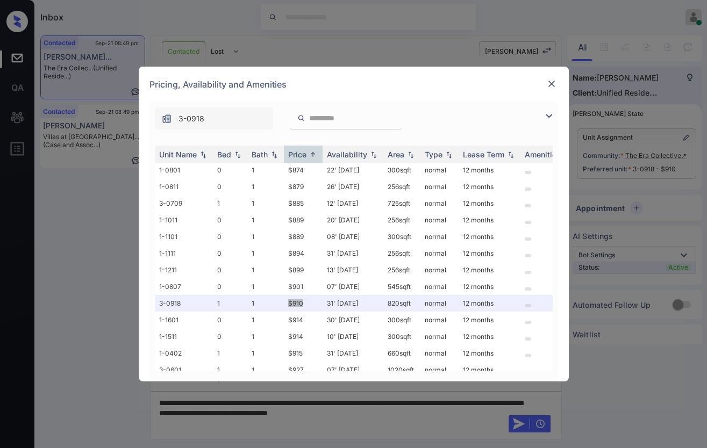
scroll to position [735, 0]
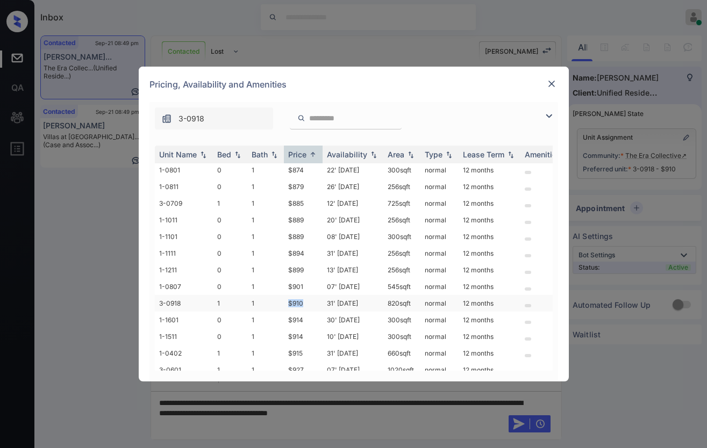
click at [362, 297] on td "31' Oct 25" at bounding box center [353, 303] width 61 height 17
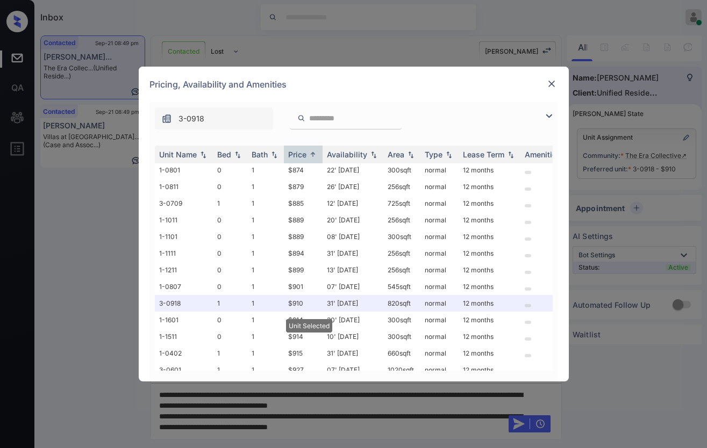
click at [550, 82] on img at bounding box center [551, 83] width 11 height 11
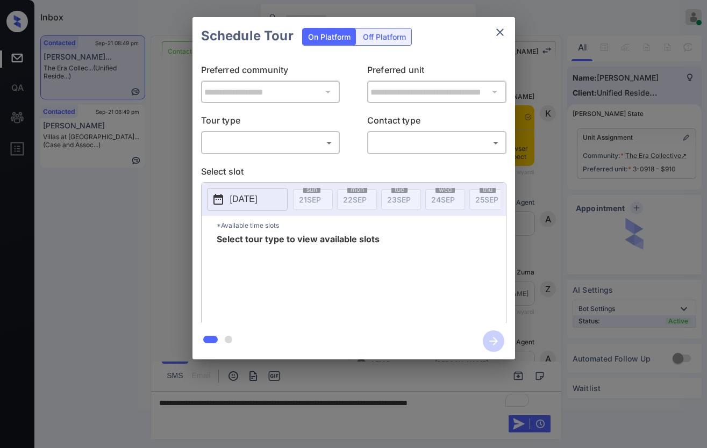
scroll to position [604, 0]
click at [317, 152] on div "​ ​" at bounding box center [270, 142] width 139 height 23
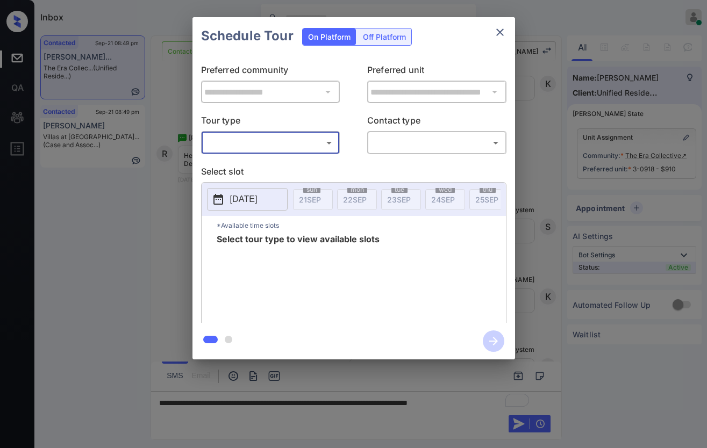
click at [324, 140] on body "Inbox Caroline Dacanay Online Set yourself offline Set yourself on break Profil…" at bounding box center [353, 224] width 707 height 448
drag, startPoint x: 319, startPoint y: 159, endPoint x: 422, endPoint y: 135, distance: 105.5
click at [320, 159] on li "In Person" at bounding box center [270, 166] width 133 height 19
type input "********"
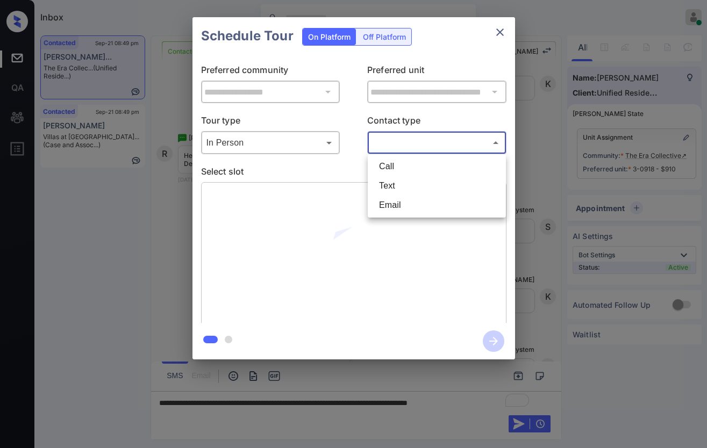
click at [437, 139] on body "Inbox Caroline Dacanay Online Set yourself offline Set yourself on break Profil…" at bounding box center [353, 224] width 707 height 448
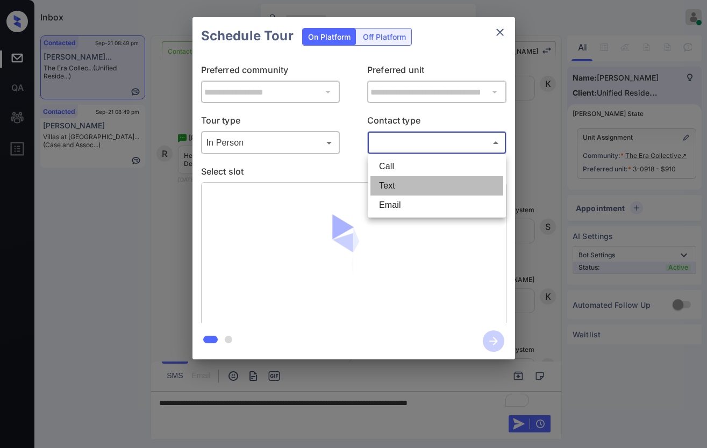
click at [427, 178] on li "Text" at bounding box center [436, 185] width 133 height 19
type input "****"
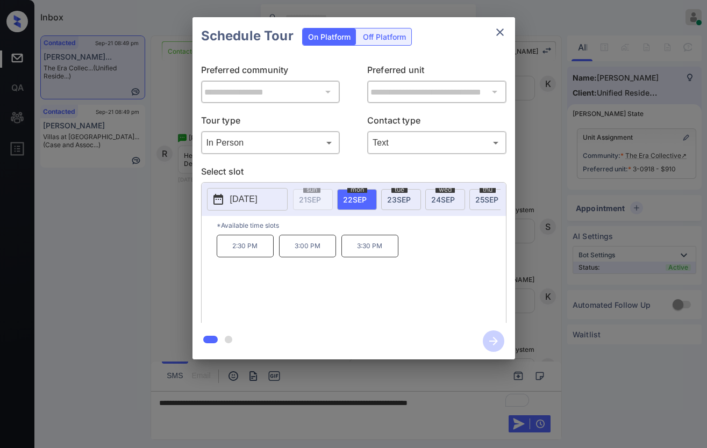
click at [253, 199] on p "[DATE]" at bounding box center [243, 199] width 27 height 13
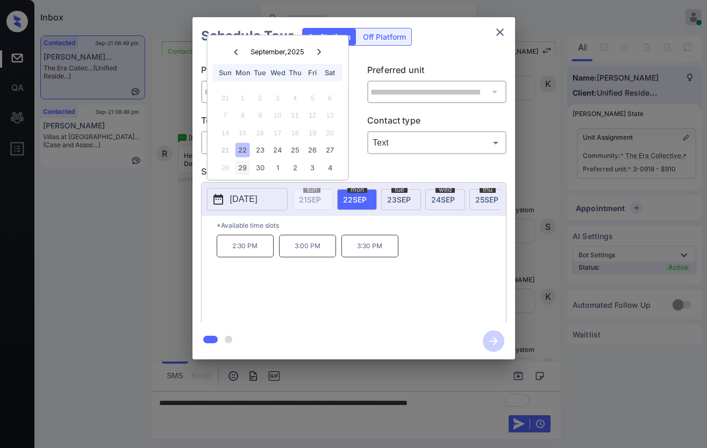
click at [246, 168] on div "29" at bounding box center [242, 168] width 15 height 15
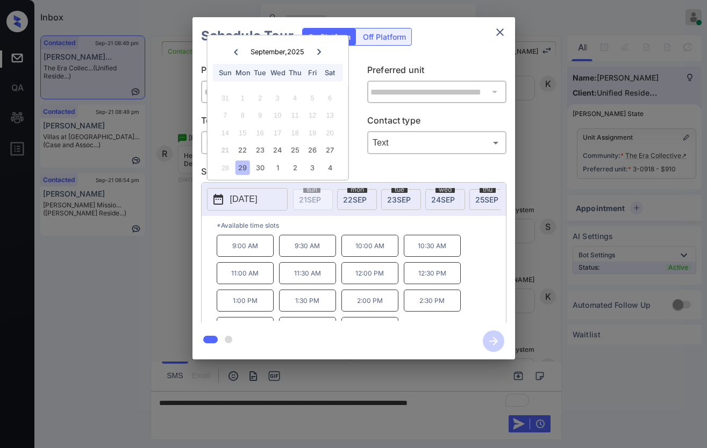
click at [536, 112] on div "**********" at bounding box center [353, 188] width 707 height 377
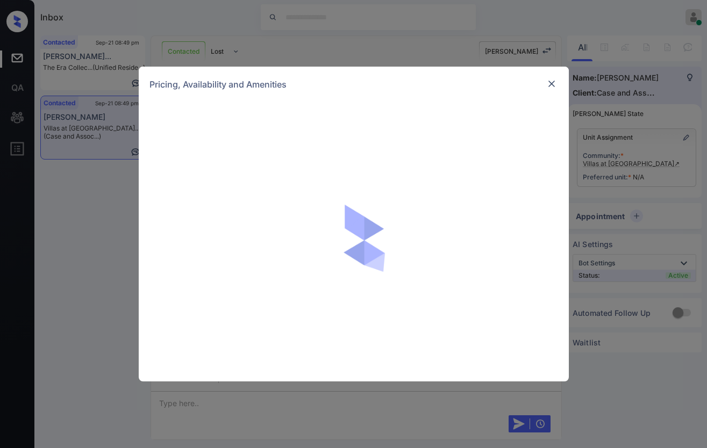
scroll to position [966, 0]
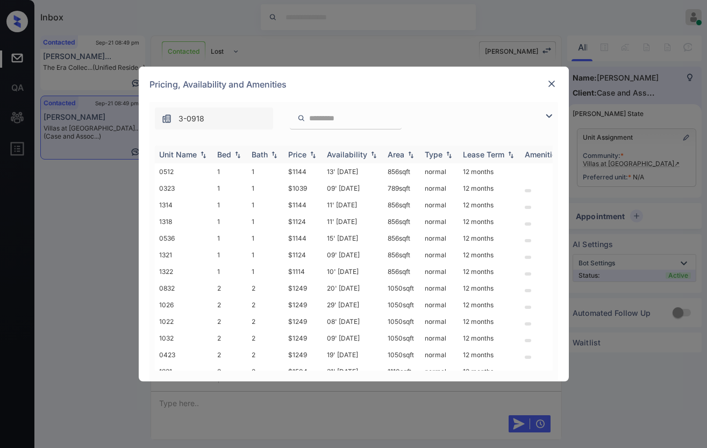
click at [315, 154] on img at bounding box center [313, 155] width 11 height 8
drag, startPoint x: 316, startPoint y: 285, endPoint x: 298, endPoint y: 287, distance: 18.4
click at [265, 288] on tr "0832 2 2 $1249 20' [DATE] sqft normal 12 months" at bounding box center [436, 288] width 562 height 17
copy tr "$1249"
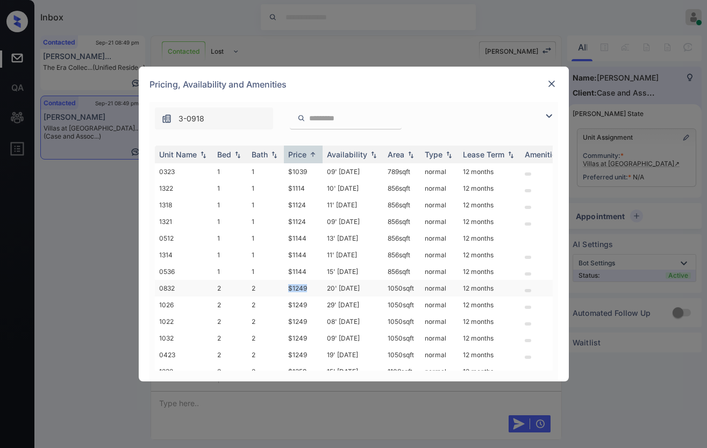
click at [304, 288] on td "$1249" at bounding box center [303, 288] width 39 height 17
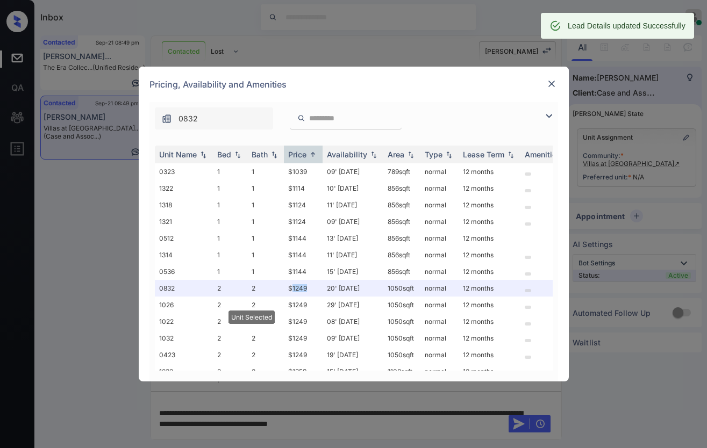
click at [555, 84] on img at bounding box center [551, 83] width 11 height 11
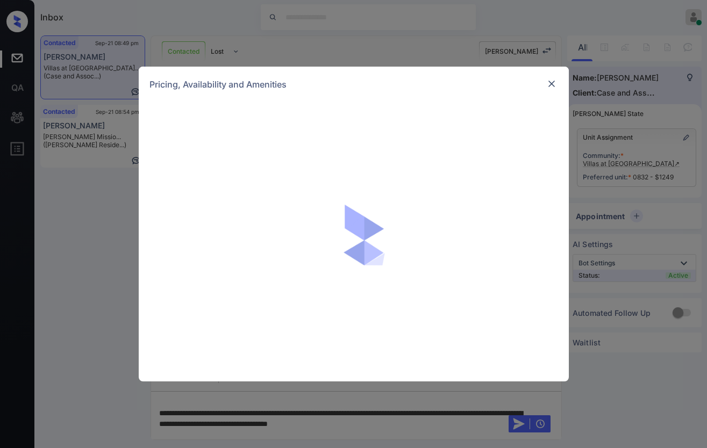
scroll to position [966, 0]
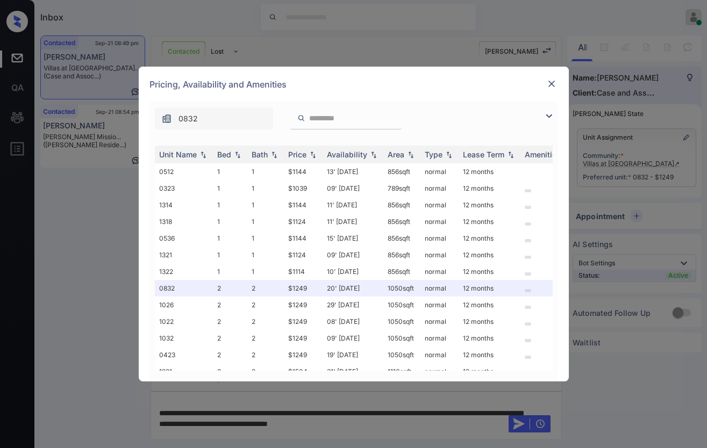
click at [549, 81] on img at bounding box center [551, 83] width 11 height 11
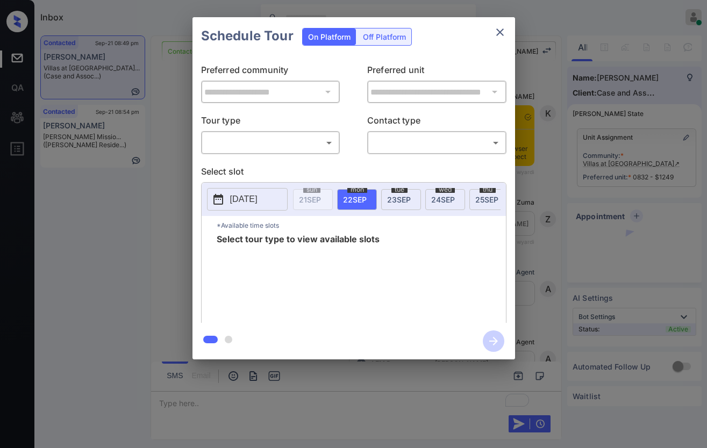
scroll to position [368, 0]
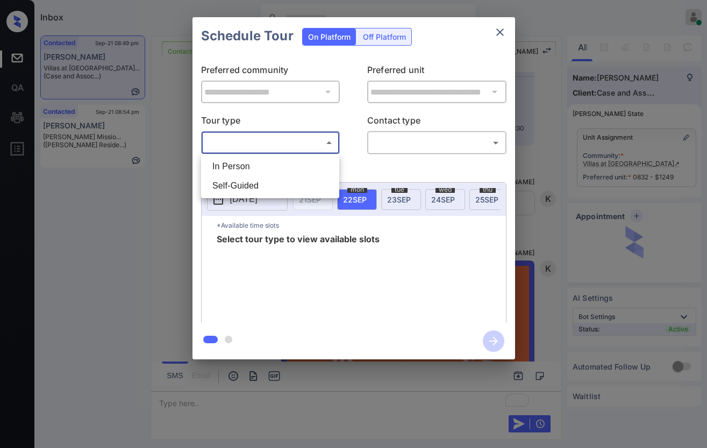
click at [249, 137] on body "Inbox [PERSON_NAME] Online Set yourself offline Set yourself on break Profile S…" at bounding box center [353, 224] width 707 height 448
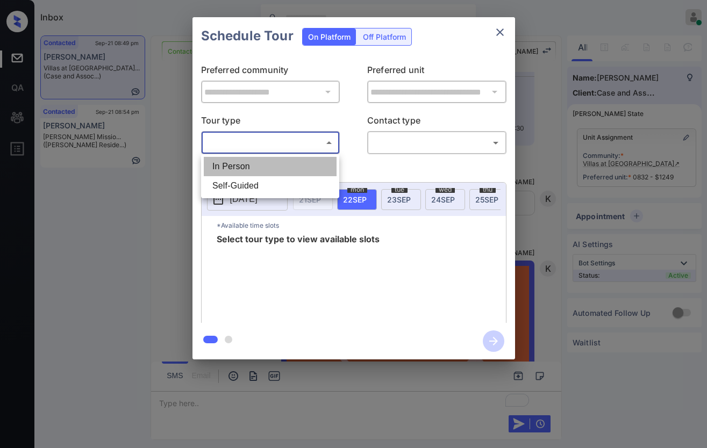
click at [254, 166] on li "In Person" at bounding box center [270, 166] width 133 height 19
type input "********"
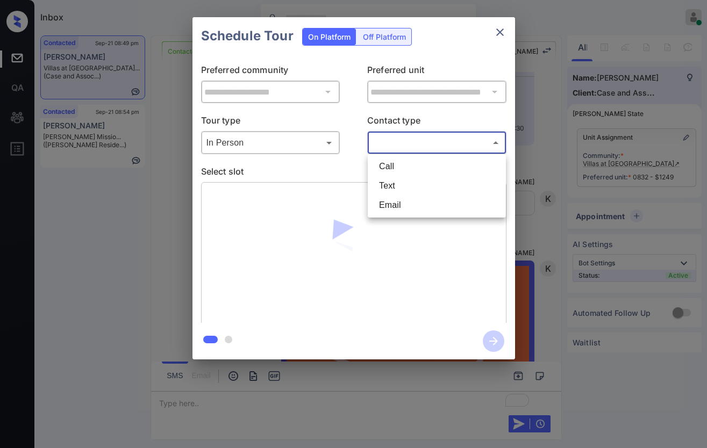
click at [406, 145] on body "Inbox [PERSON_NAME] Online Set yourself offline Set yourself on break Profile S…" at bounding box center [353, 224] width 707 height 448
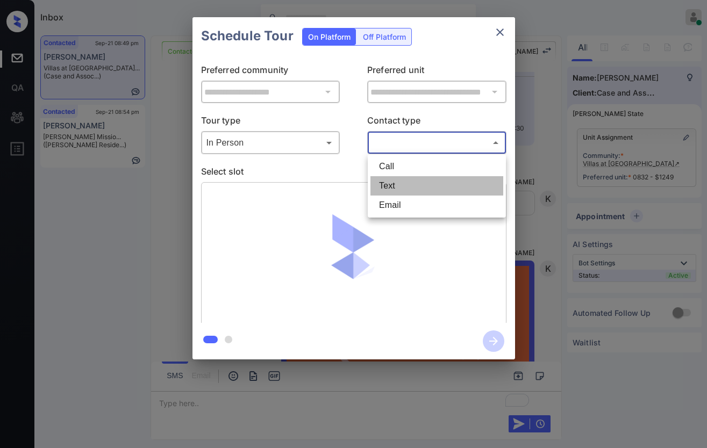
click at [405, 180] on li "Text" at bounding box center [436, 185] width 133 height 19
type input "****"
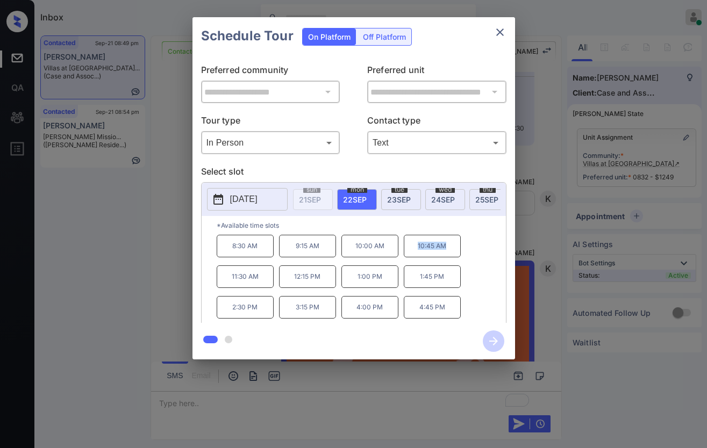
drag, startPoint x: 456, startPoint y: 251, endPoint x: 416, endPoint y: 251, distance: 40.9
click at [416, 251] on p "10:45 AM" at bounding box center [432, 246] width 57 height 23
copy p "10:45 AM"
click at [538, 247] on div "**********" at bounding box center [353, 188] width 707 height 377
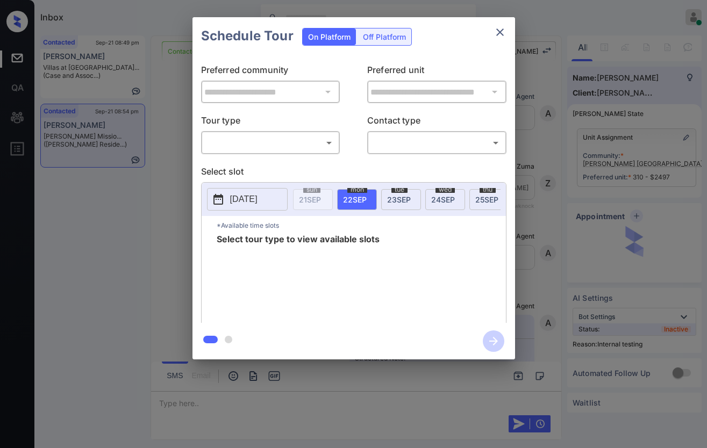
scroll to position [2658, 0]
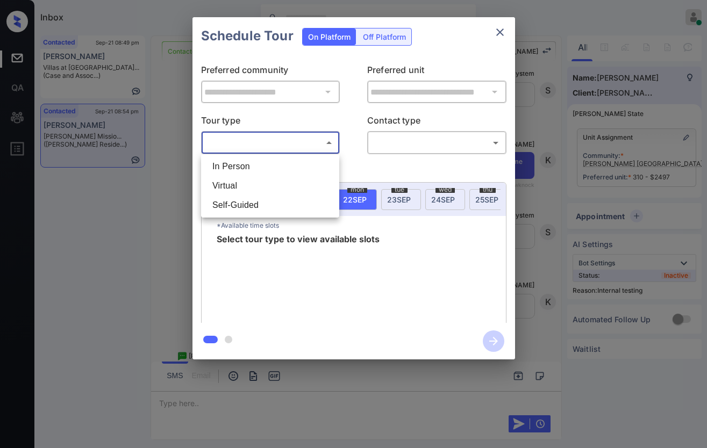
click at [298, 147] on body "Inbox [PERSON_NAME] Online Set yourself offline Set yourself on break Profile S…" at bounding box center [353, 224] width 707 height 448
click at [300, 165] on li "In Person" at bounding box center [270, 166] width 133 height 19
type input "********"
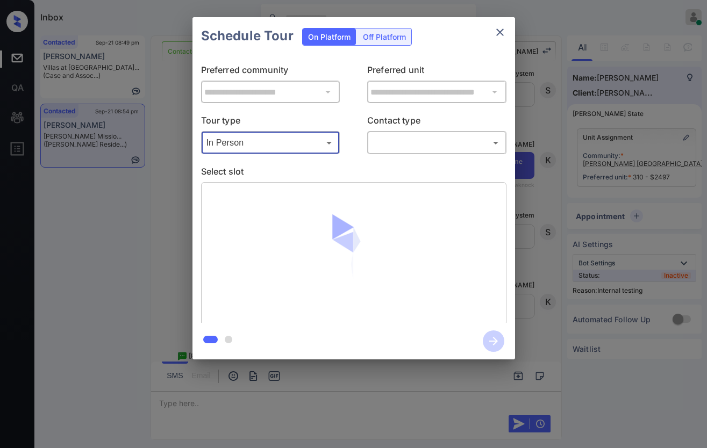
click at [422, 146] on body "Inbox [PERSON_NAME] Online Set yourself offline Set yourself on break Profile S…" at bounding box center [353, 224] width 707 height 448
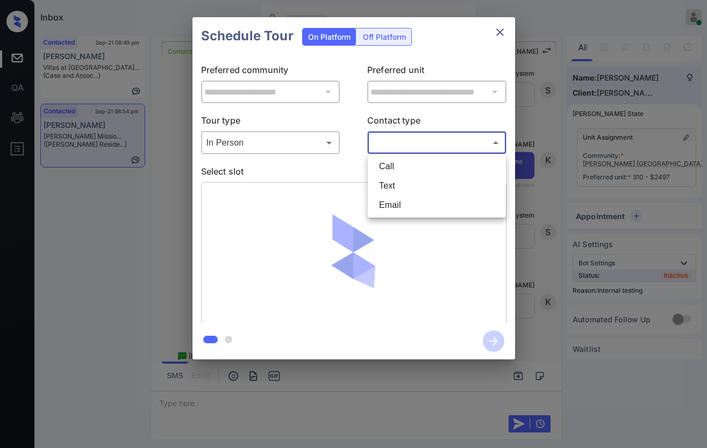
click at [413, 184] on li "Text" at bounding box center [436, 185] width 133 height 19
type input "****"
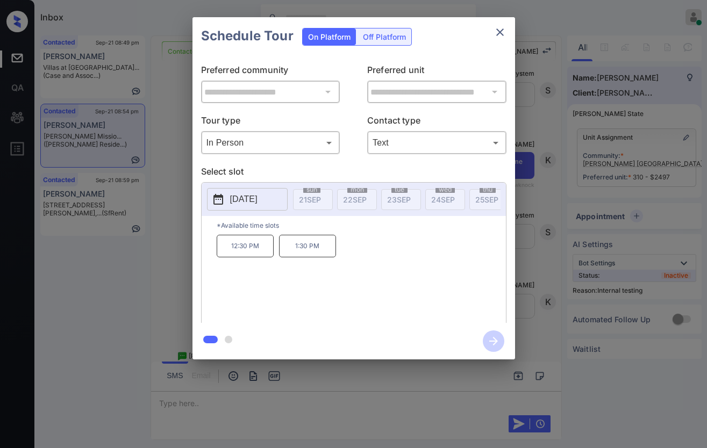
click at [169, 216] on div "**********" at bounding box center [353, 188] width 707 height 377
